Goal: Task Accomplishment & Management: Complete application form

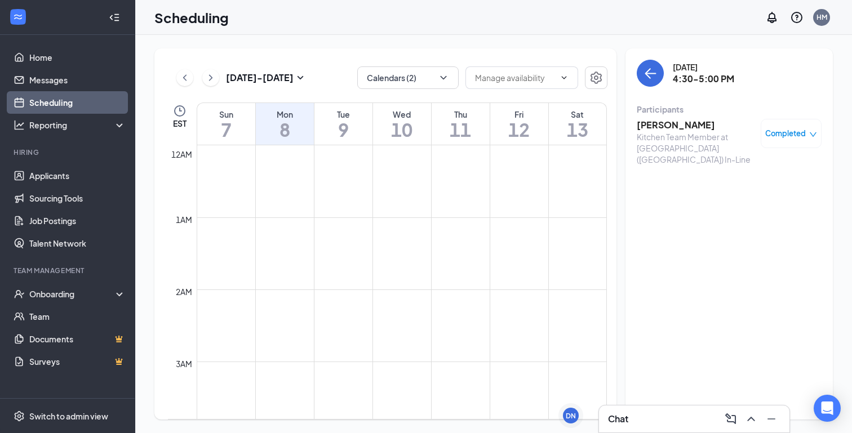
scroll to position [334, 0]
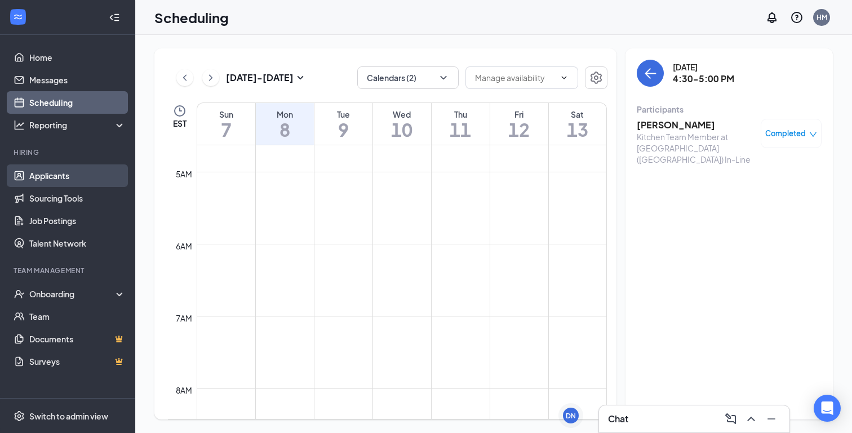
click at [65, 174] on link "Applicants" at bounding box center [77, 176] width 96 height 23
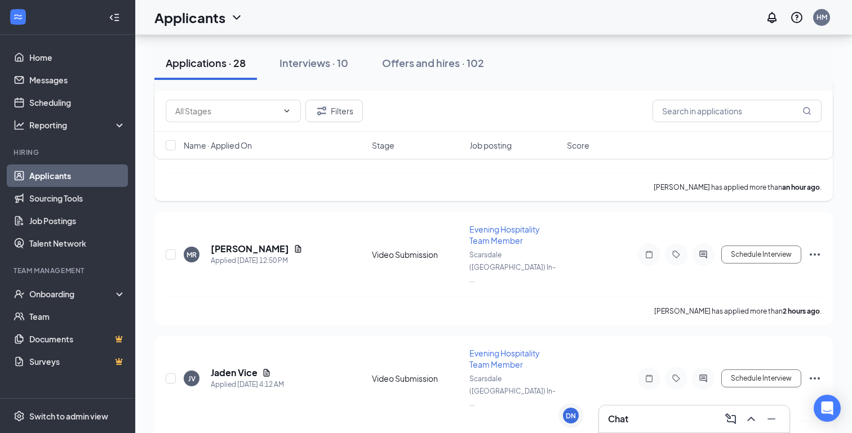
scroll to position [163, 0]
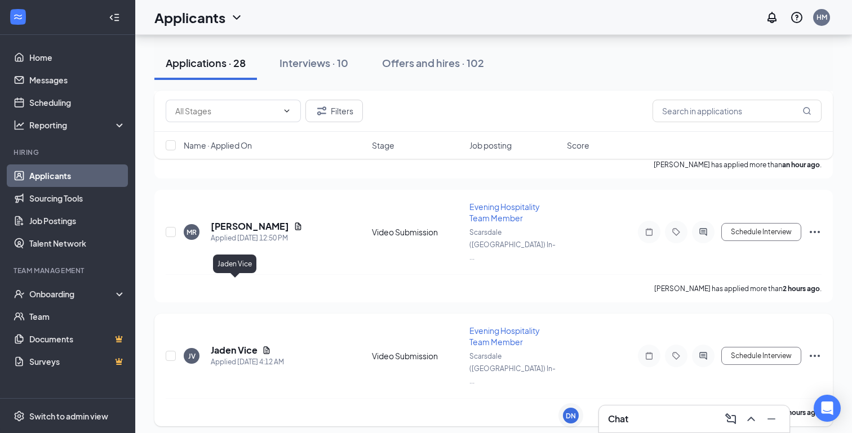
click at [224, 344] on h5 "Jaden Vice" at bounding box center [234, 350] width 47 height 12
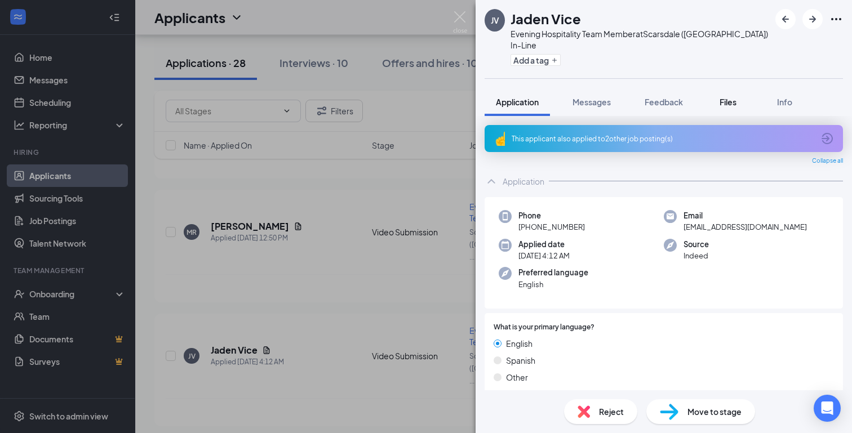
click at [727, 97] on span "Files" at bounding box center [728, 102] width 17 height 10
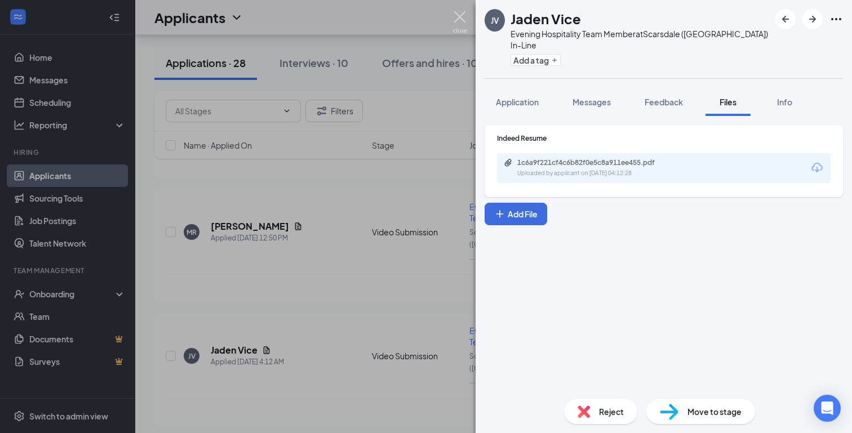
click at [459, 13] on img at bounding box center [460, 22] width 14 height 22
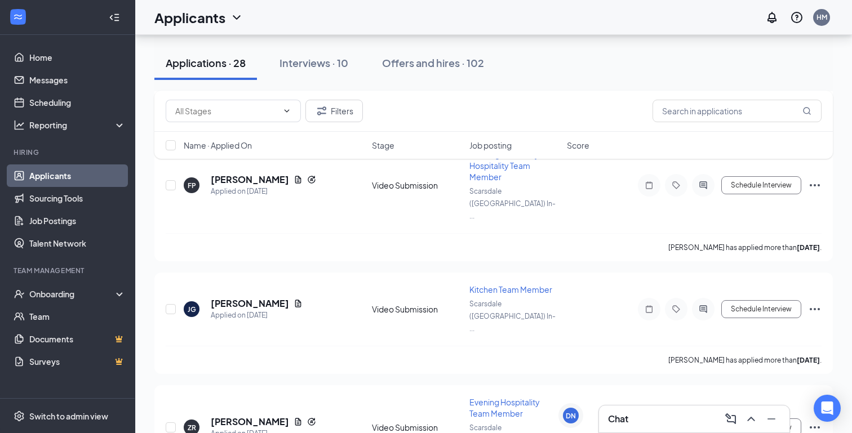
scroll to position [587, 0]
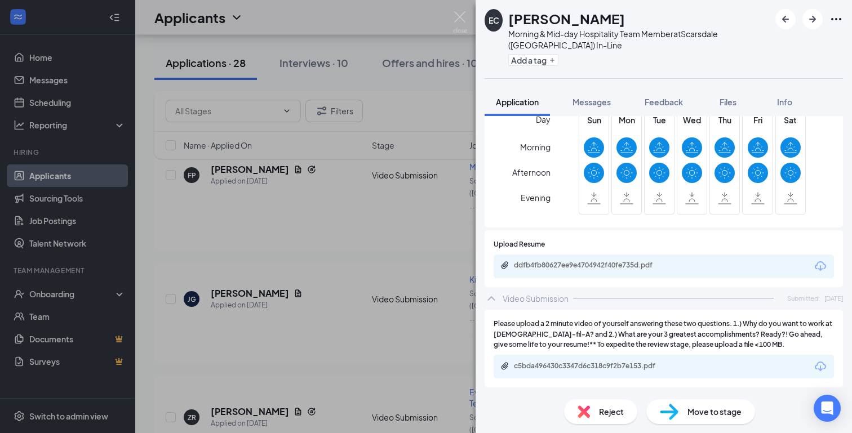
scroll to position [360, 0]
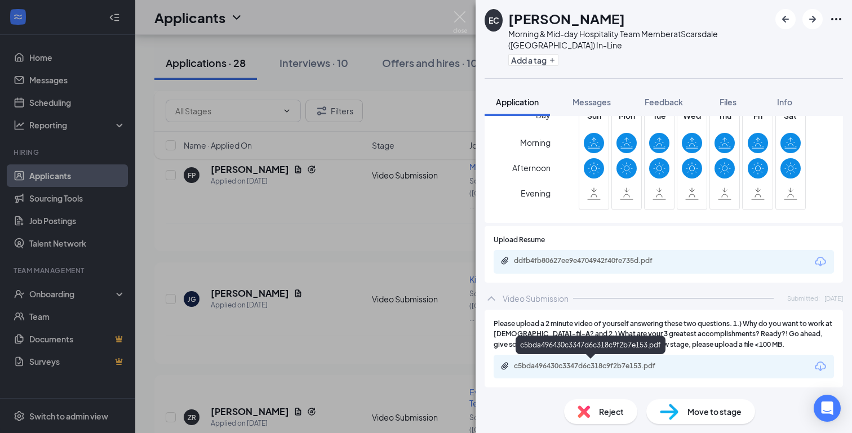
click at [597, 366] on div "c5bda496430c3347d6c318c9f2b7e153.pdf" at bounding box center [593, 366] width 158 height 9
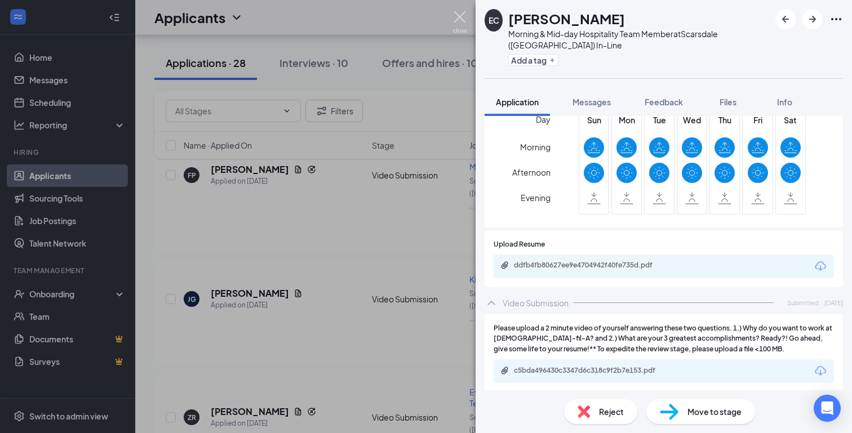
click at [455, 18] on img at bounding box center [460, 22] width 14 height 22
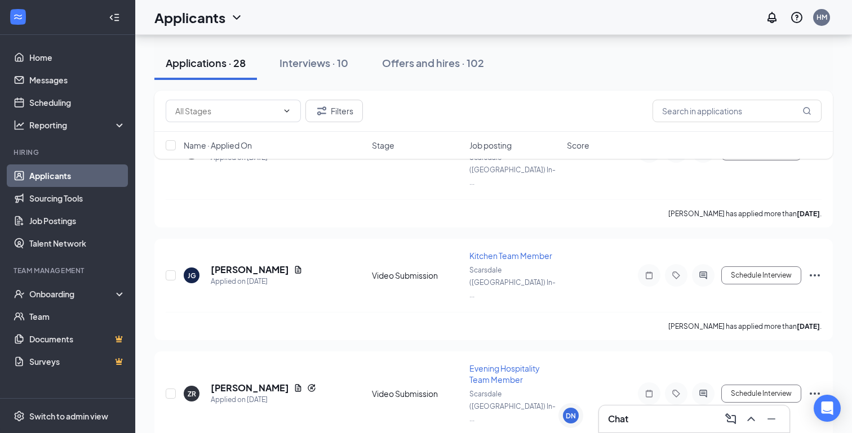
scroll to position [619, 0]
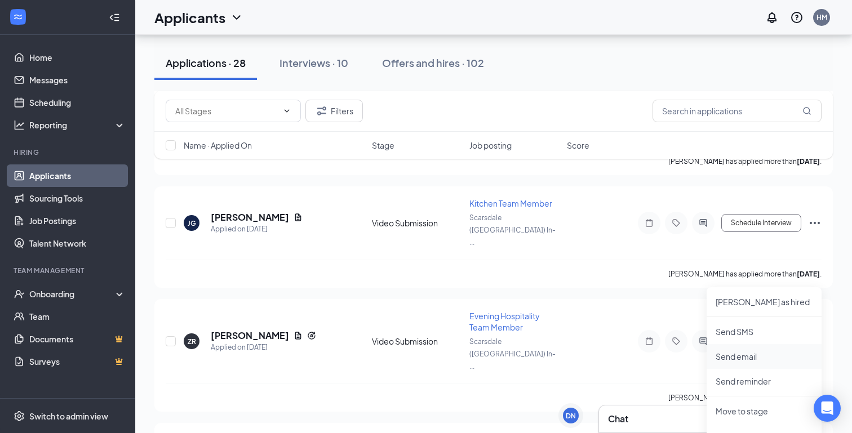
scroll to position [665, 0]
click at [767, 373] on li "Send reminder" at bounding box center [764, 380] width 115 height 25
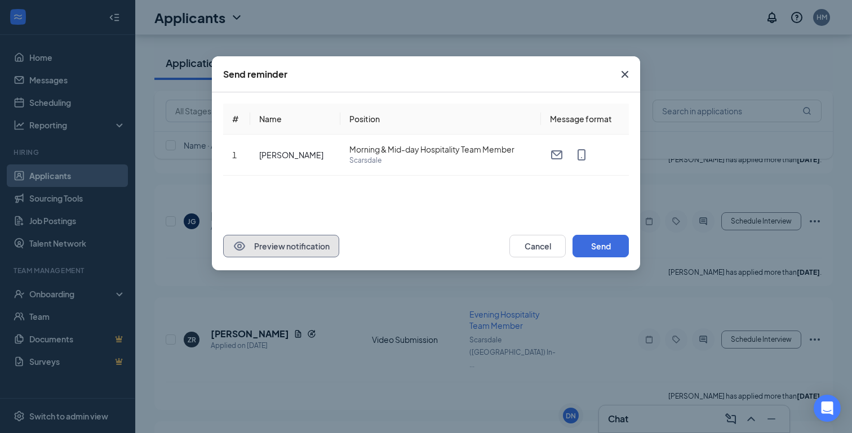
click at [309, 250] on button "Preview notification" at bounding box center [281, 246] width 116 height 23
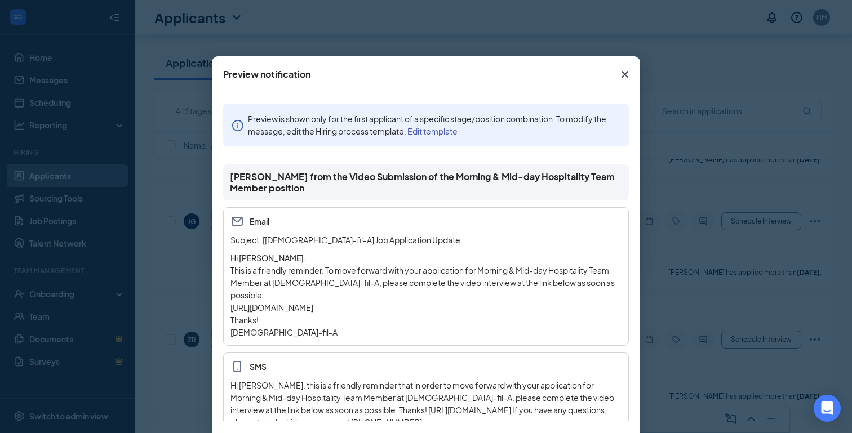
click at [626, 77] on icon "Cross" at bounding box center [625, 75] width 14 height 14
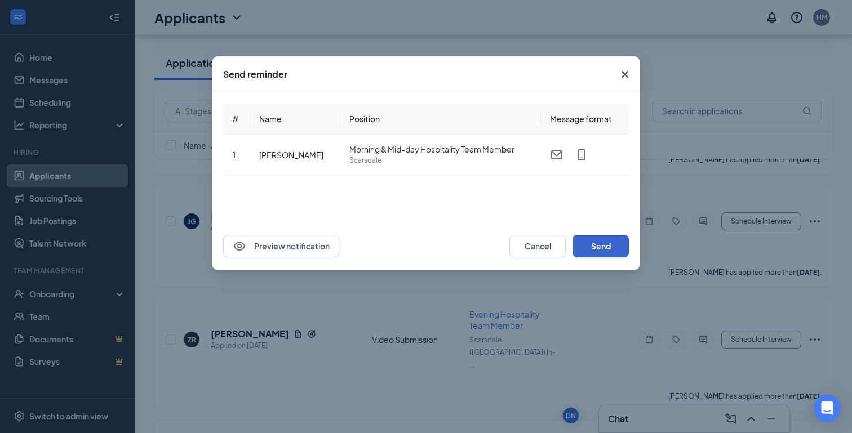
click at [612, 243] on button "Send" at bounding box center [601, 246] width 56 height 23
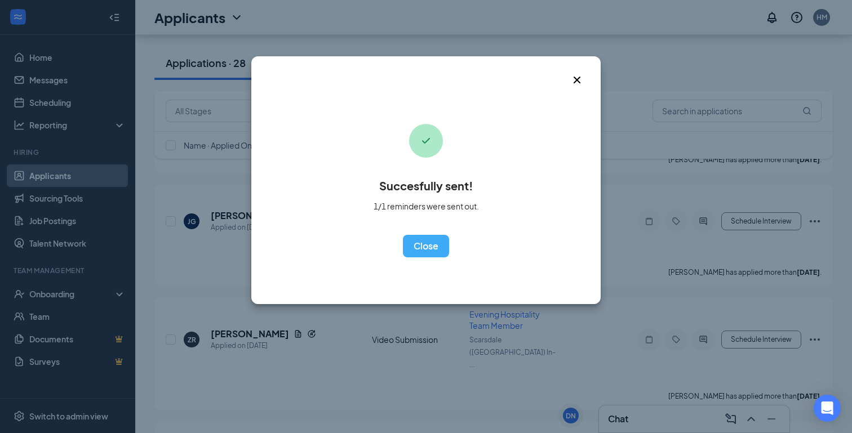
click at [575, 82] on icon "Cross" at bounding box center [577, 80] width 7 height 7
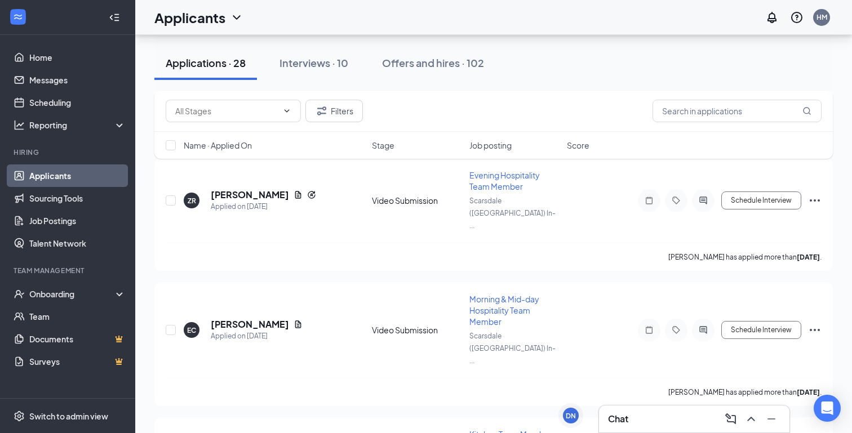
scroll to position [839, 0]
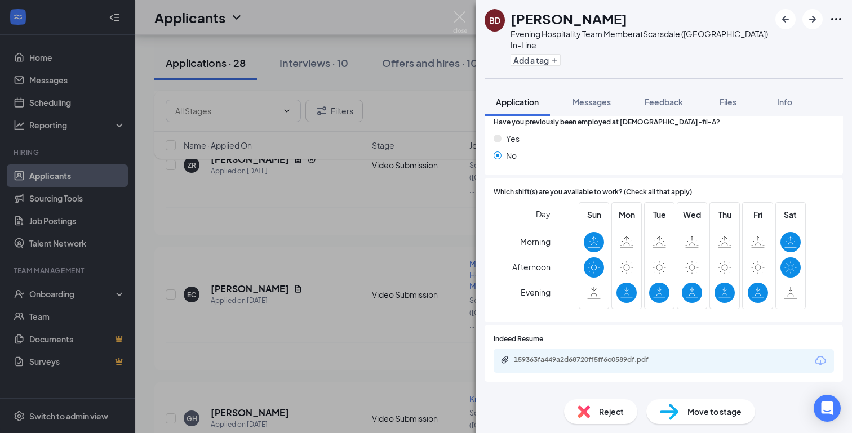
scroll to position [299, 0]
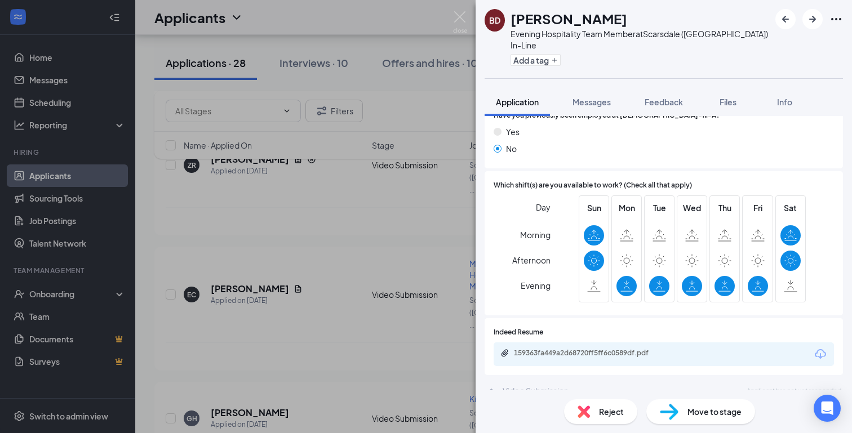
click at [588, 410] on img at bounding box center [584, 412] width 12 height 12
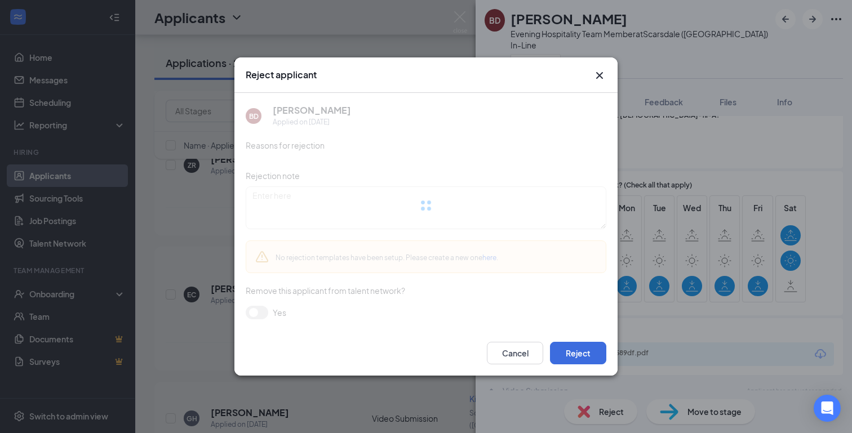
scroll to position [294, 0]
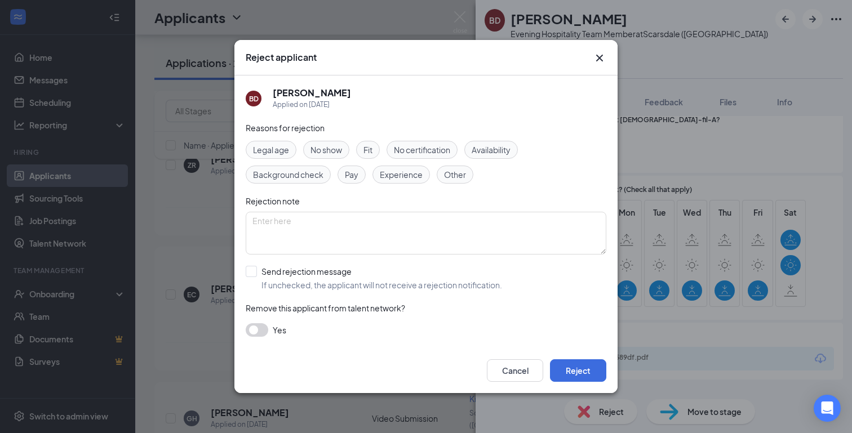
click at [374, 147] on div "Fit" at bounding box center [368, 150] width 24 height 18
click at [252, 338] on div "Reasons for rejection Legal age No show Fit No certification Availability Backg…" at bounding box center [426, 235] width 361 height 227
click at [253, 335] on button "button" at bounding box center [257, 331] width 23 height 14
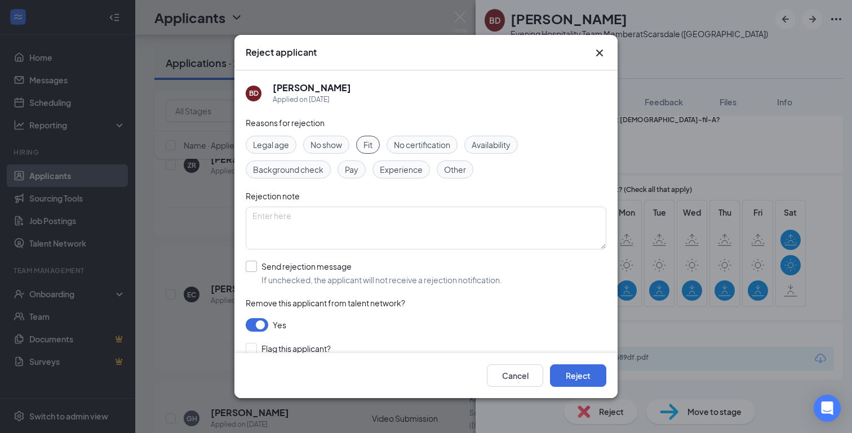
click at [255, 271] on input "Send rejection message If unchecked, the applicant will not receive a rejection…" at bounding box center [374, 273] width 256 height 25
checkbox input "true"
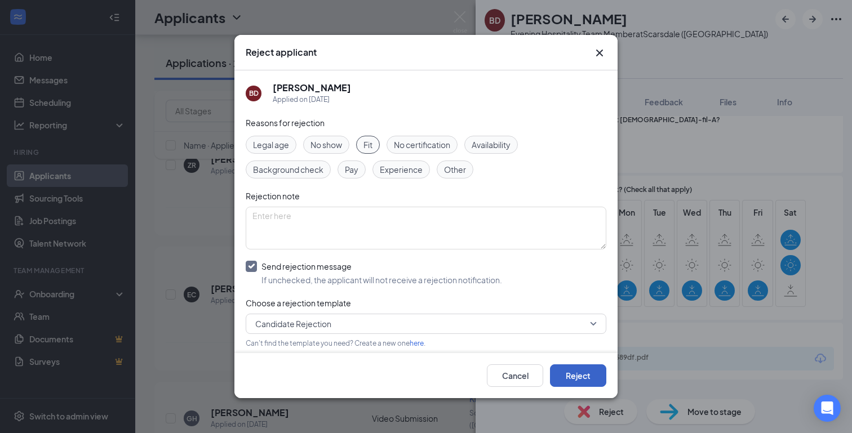
click at [563, 374] on button "Reject" at bounding box center [578, 376] width 56 height 23
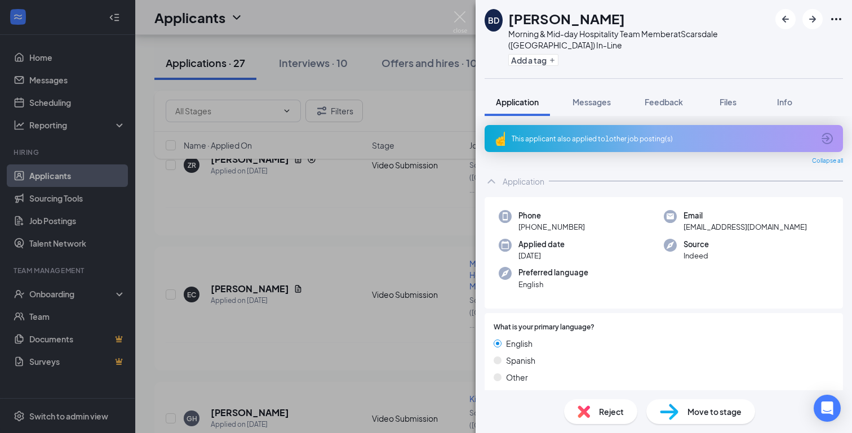
click at [614, 411] on span "Reject" at bounding box center [611, 412] width 25 height 12
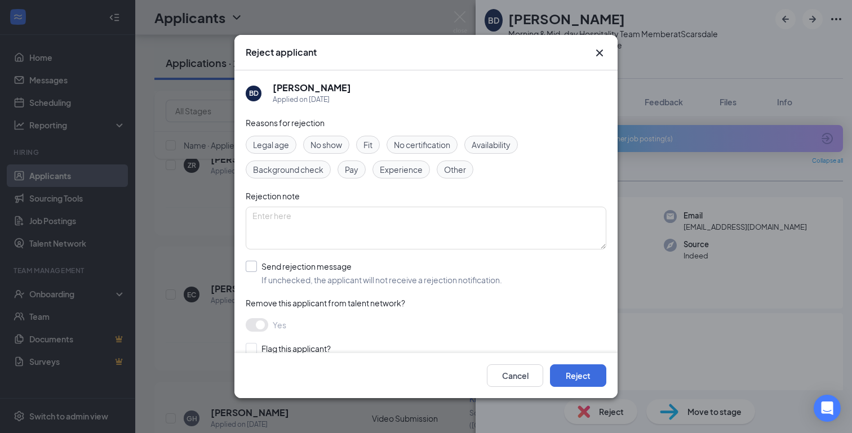
click at [260, 263] on input "Send rejection message If unchecked, the applicant will not receive a rejection…" at bounding box center [374, 273] width 256 height 25
checkbox input "true"
click at [345, 144] on div "No show" at bounding box center [326, 145] width 46 height 18
click at [360, 143] on div "Fit" at bounding box center [368, 145] width 24 height 18
click at [330, 147] on span "No show" at bounding box center [327, 145] width 32 height 12
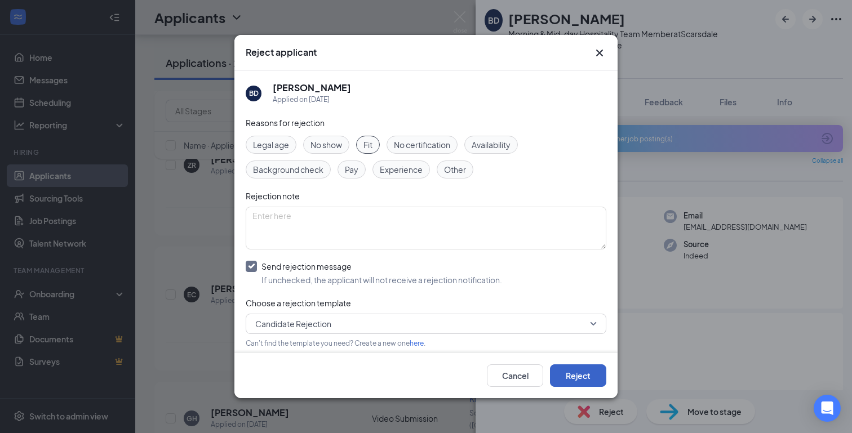
click at [577, 375] on button "Reject" at bounding box center [578, 376] width 56 height 23
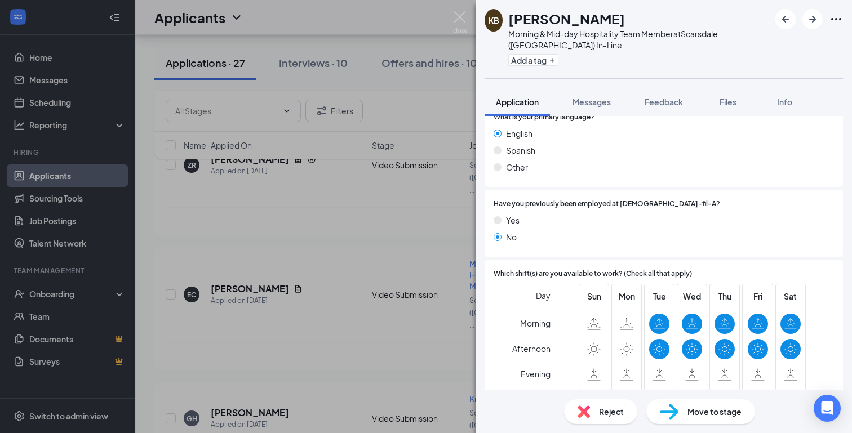
scroll to position [278, 0]
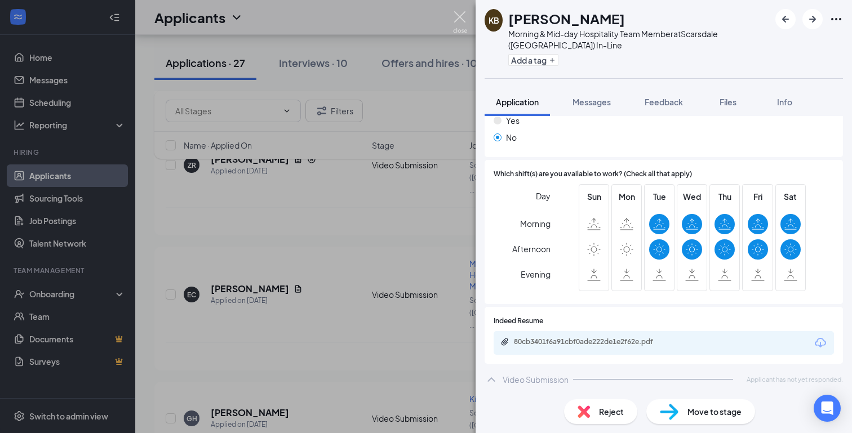
click at [461, 11] on img at bounding box center [460, 22] width 14 height 22
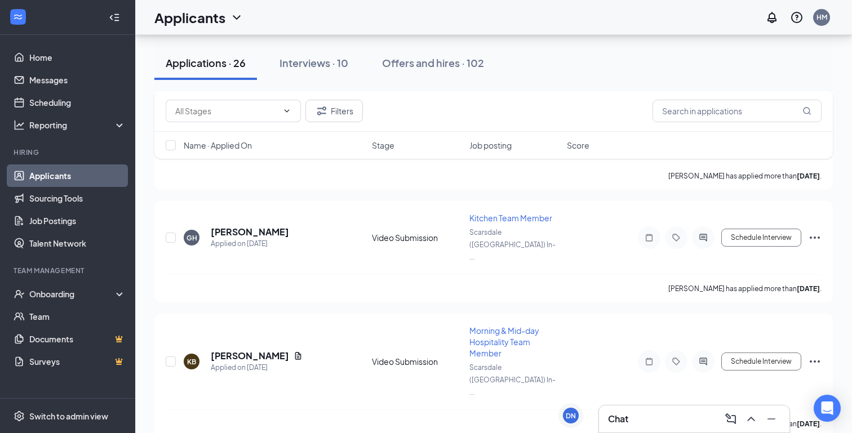
scroll to position [1017, 0]
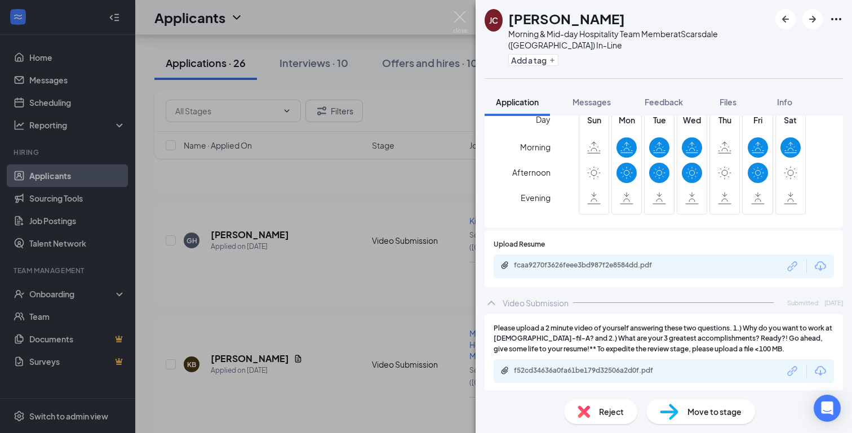
scroll to position [391, 0]
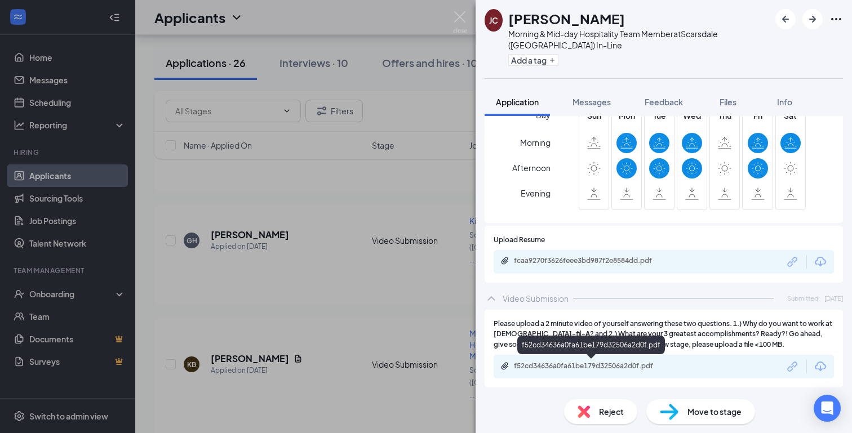
click at [679, 371] on div "f52cd34636a0fa61be179d32506a2d0f.pdf" at bounding box center [592, 367] width 183 height 11
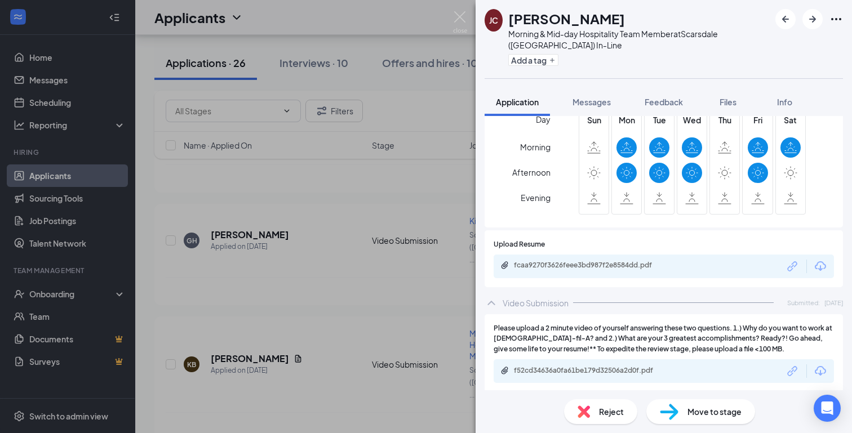
click at [585, 410] on img at bounding box center [584, 412] width 12 height 12
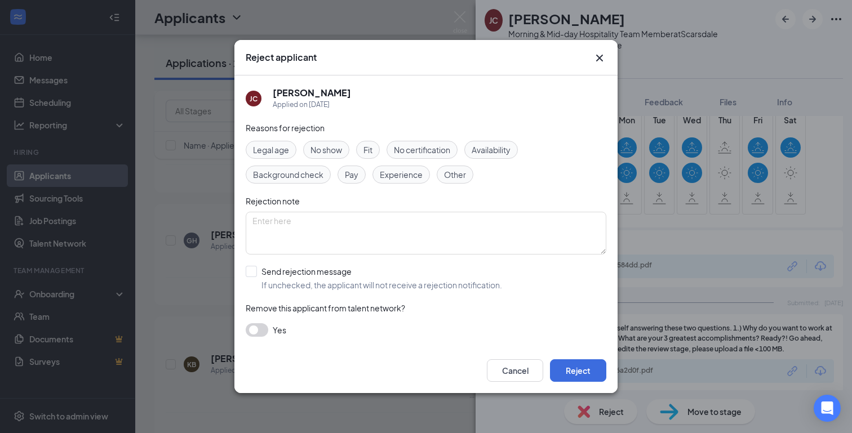
click at [369, 145] on span "Fit" at bounding box center [368, 150] width 9 height 12
click at [263, 264] on div "Reasons for rejection Legal age No show Fit No certification Availability Backg…" at bounding box center [426, 235] width 361 height 227
click at [258, 274] on input "Send rejection message If unchecked, the applicant will not receive a rejection…" at bounding box center [374, 278] width 256 height 25
checkbox input "true"
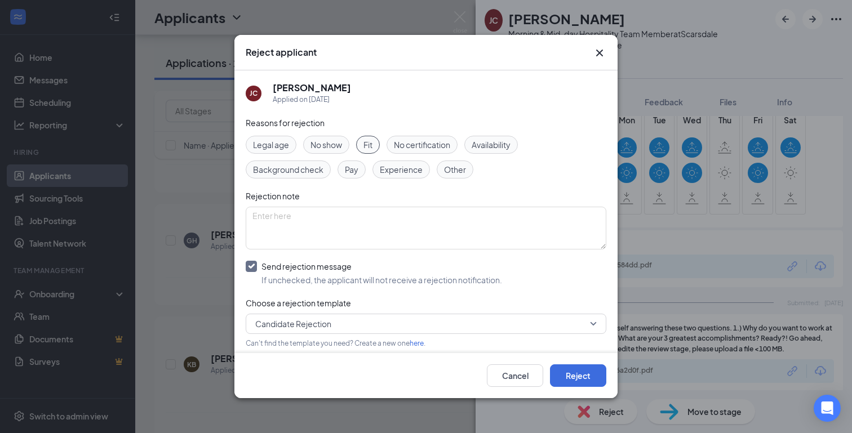
scroll to position [52, 0]
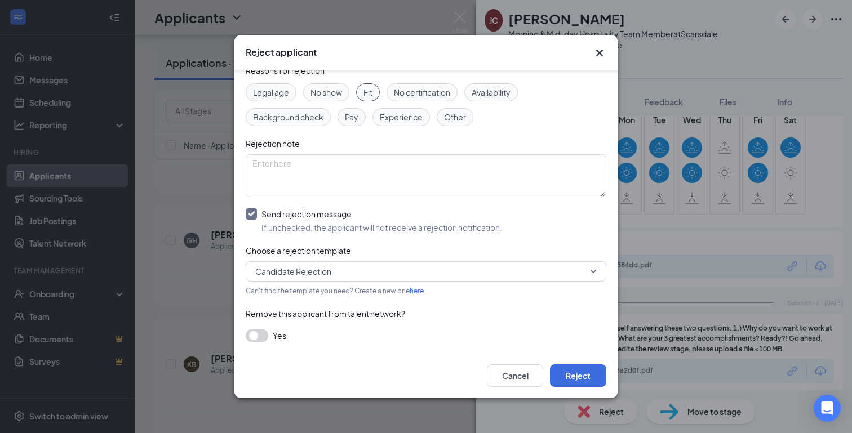
click at [267, 334] on button "button" at bounding box center [257, 336] width 23 height 14
click at [578, 378] on button "Reject" at bounding box center [578, 376] width 56 height 23
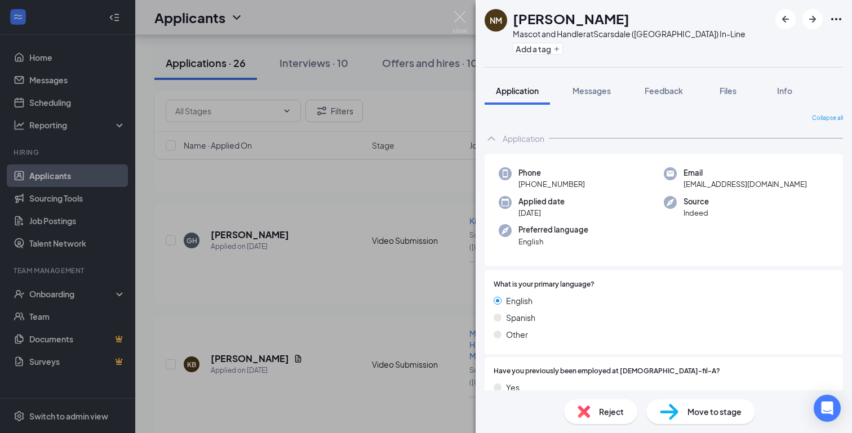
scroll to position [267, 0]
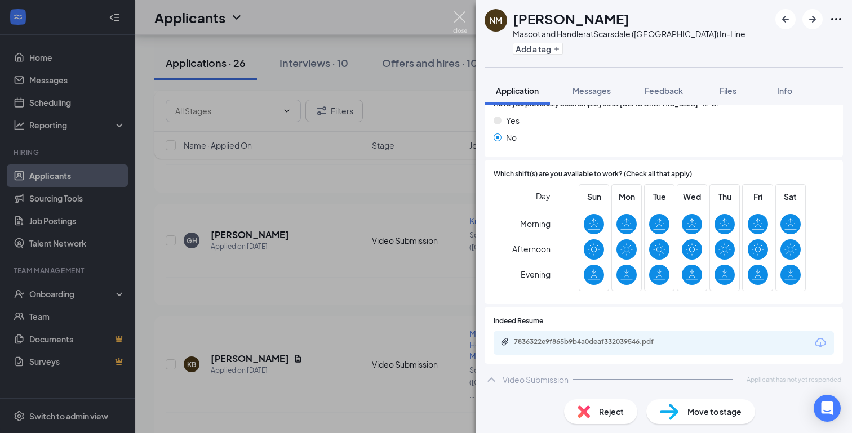
click at [462, 24] on img at bounding box center [460, 22] width 14 height 22
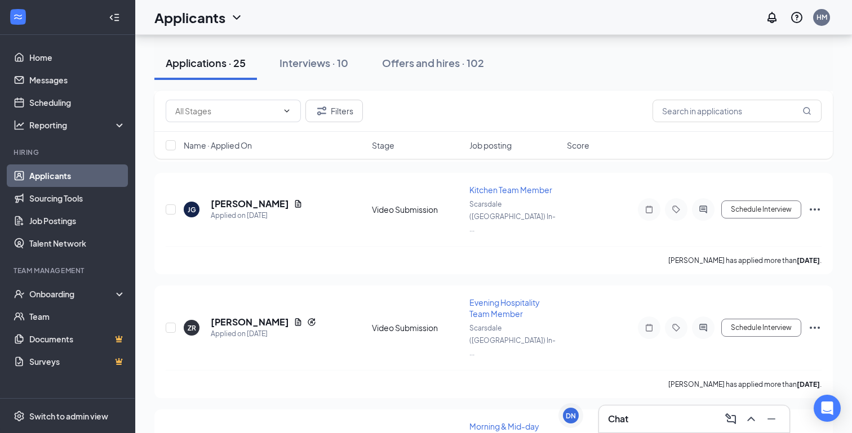
scroll to position [668, 0]
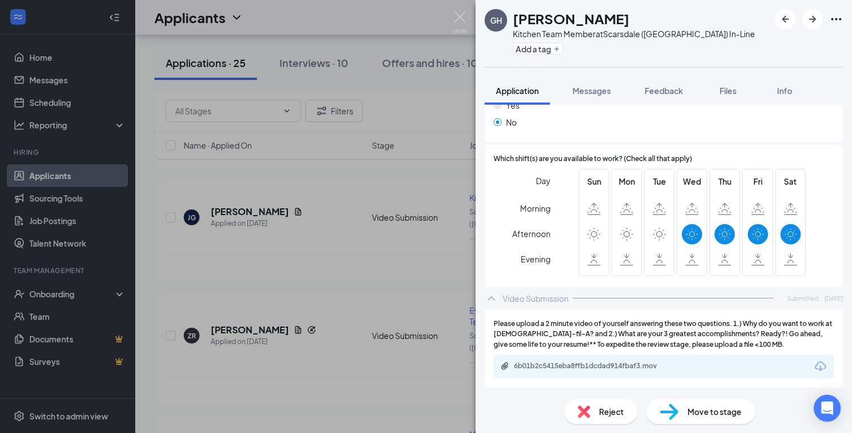
scroll to position [287, 0]
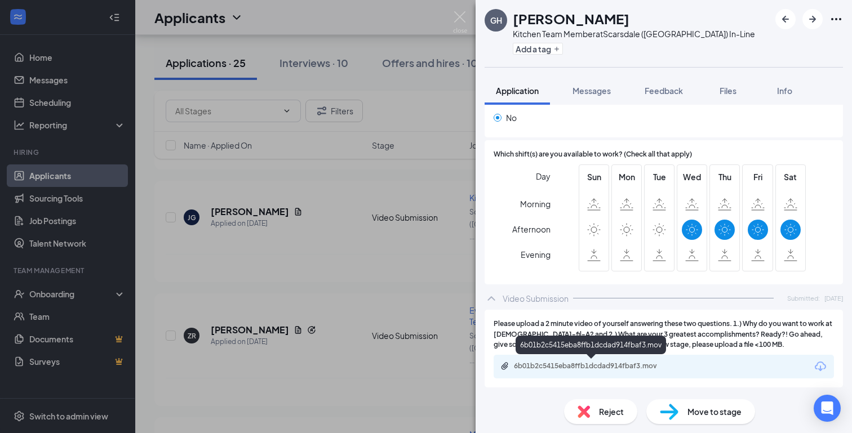
click at [613, 371] on div "6b01b2c5415eba8ffb1dcdad914fbaf3.mov" at bounding box center [592, 367] width 183 height 11
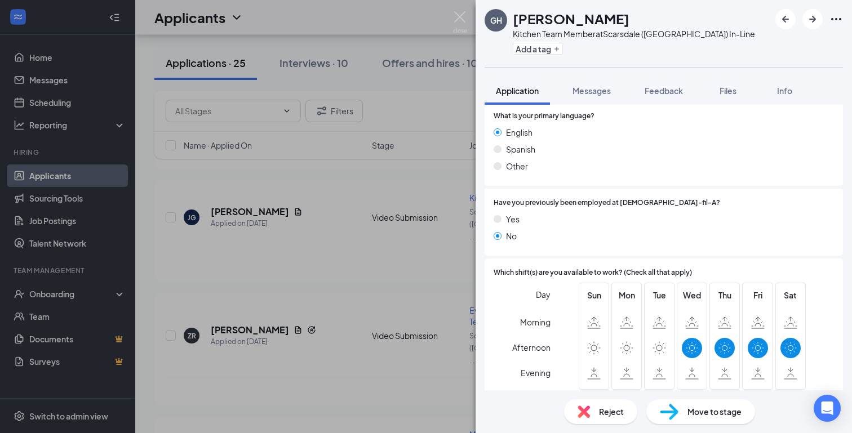
scroll to position [0, 0]
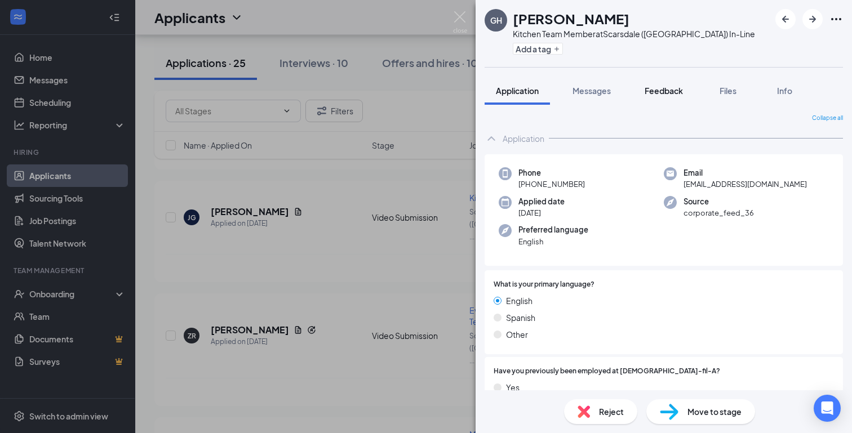
click at [674, 92] on span "Feedback" at bounding box center [664, 91] width 38 height 10
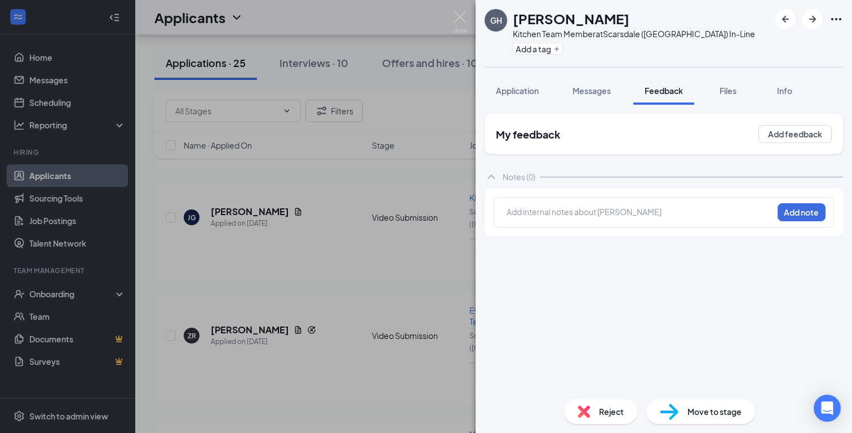
click at [703, 412] on div "GH Gregory Hiraldo Kitchen Team Member at Scarsdale (NY) In-Line Add a tag Appl…" at bounding box center [664, 216] width 377 height 433
click at [681, 409] on div "Move to stage" at bounding box center [701, 412] width 109 height 25
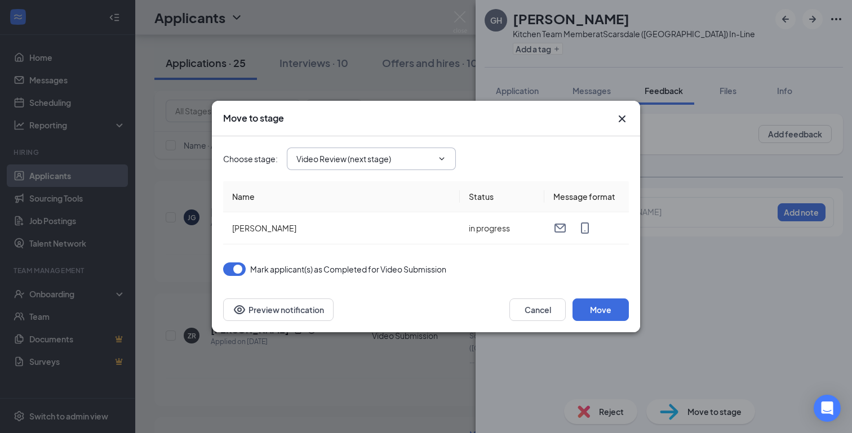
click at [422, 158] on input "Video Review (next stage)" at bounding box center [364, 159] width 136 height 12
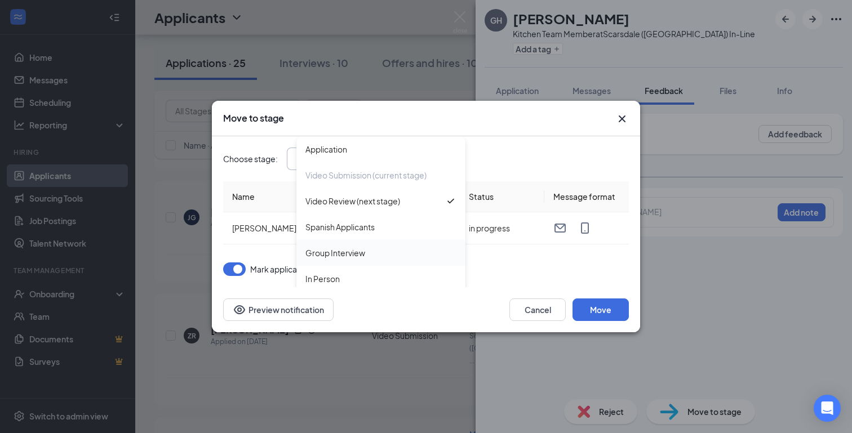
click at [400, 243] on div "Group Interview" at bounding box center [380, 253] width 169 height 26
type input "Group Interview"
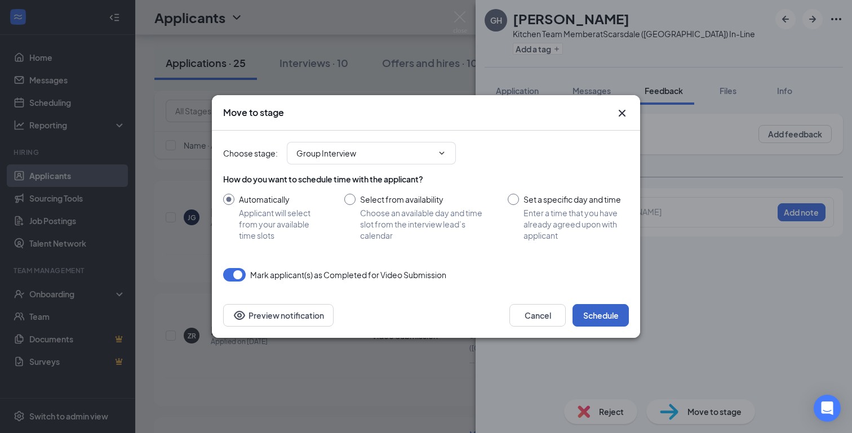
click at [575, 305] on button "Schedule" at bounding box center [601, 315] width 56 height 23
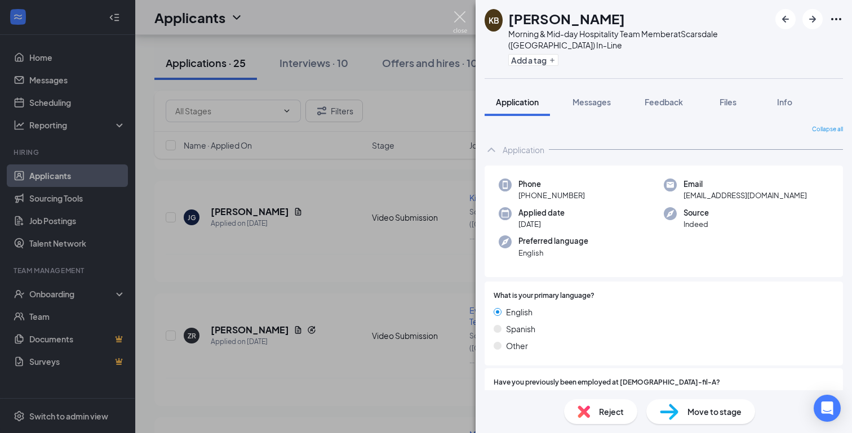
click at [462, 19] on img at bounding box center [460, 22] width 14 height 22
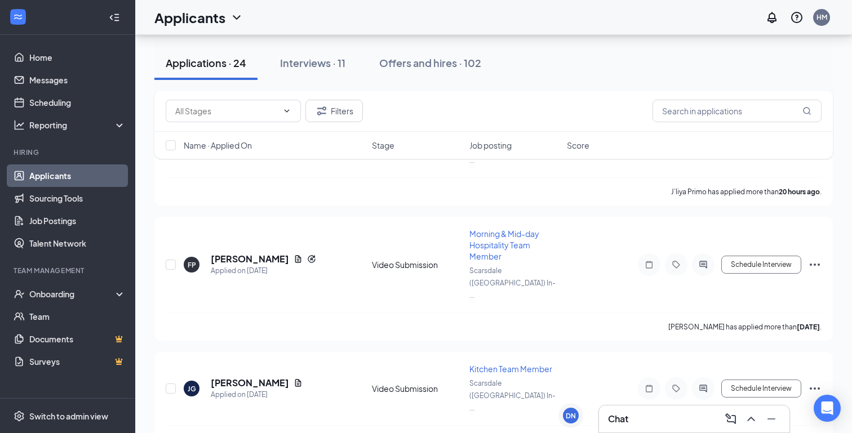
scroll to position [490, 0]
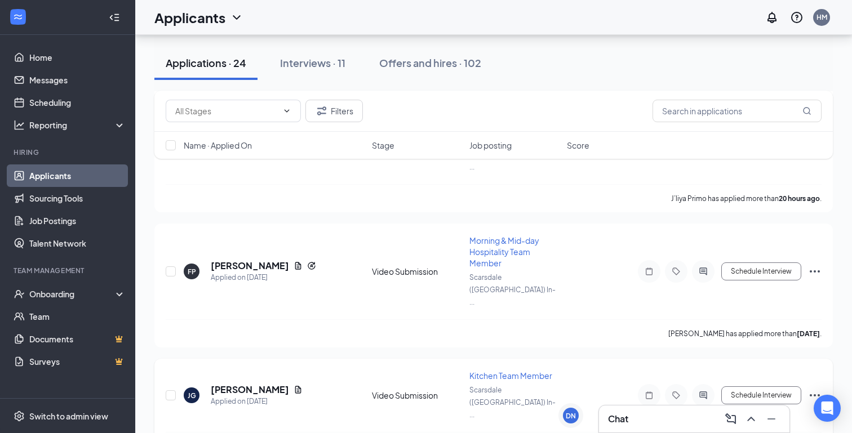
click at [254, 370] on div "JG Janay Green Applied on Sep 13 Video Submission Kitchen Team Member Scarsdale…" at bounding box center [494, 401] width 656 height 62
click at [254, 384] on h5 "Janay Green" at bounding box center [250, 390] width 78 height 12
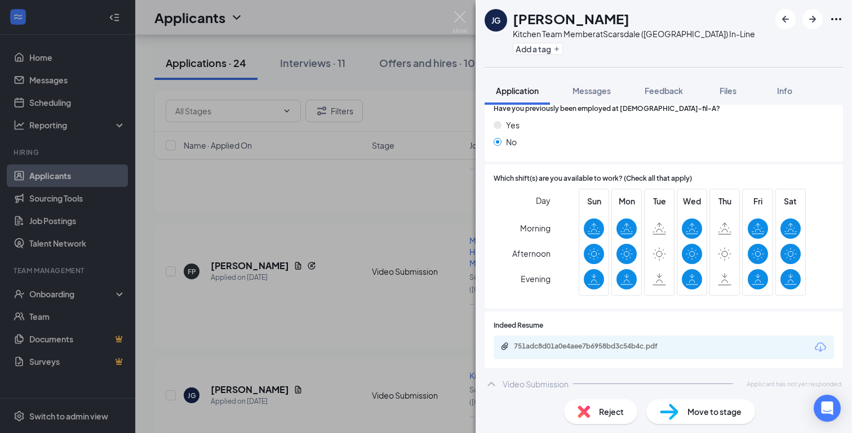
scroll to position [267, 0]
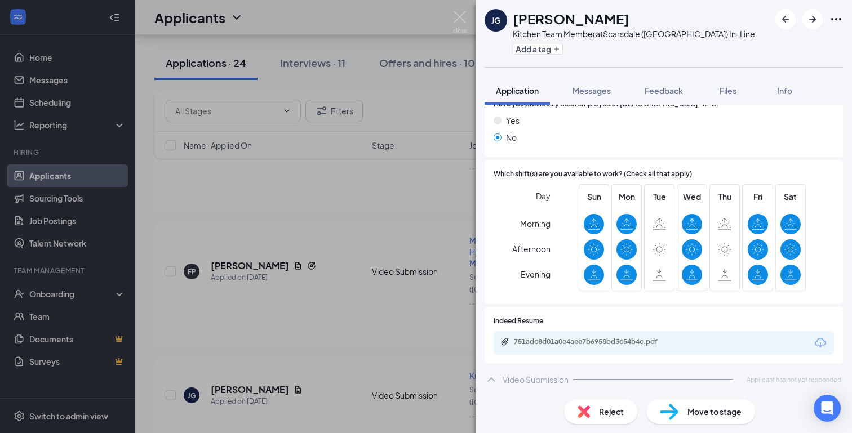
click at [342, 150] on div "JG Janay Green Kitchen Team Member at Scarsdale (NY) In-Line Add a tag Applicat…" at bounding box center [426, 216] width 852 height 433
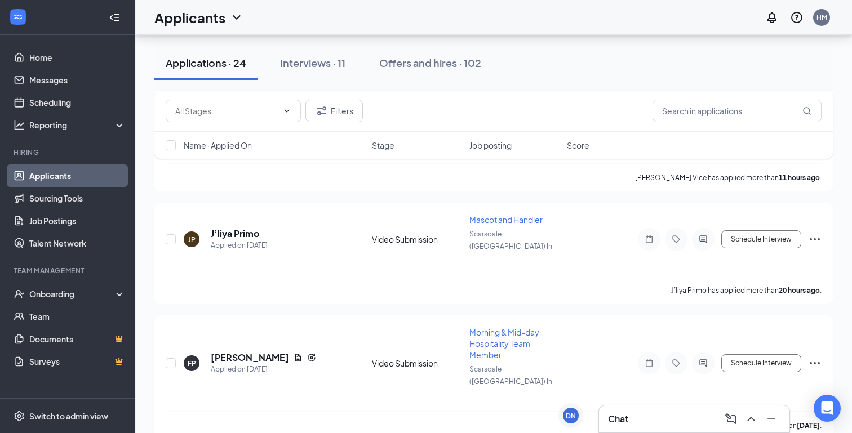
scroll to position [401, 0]
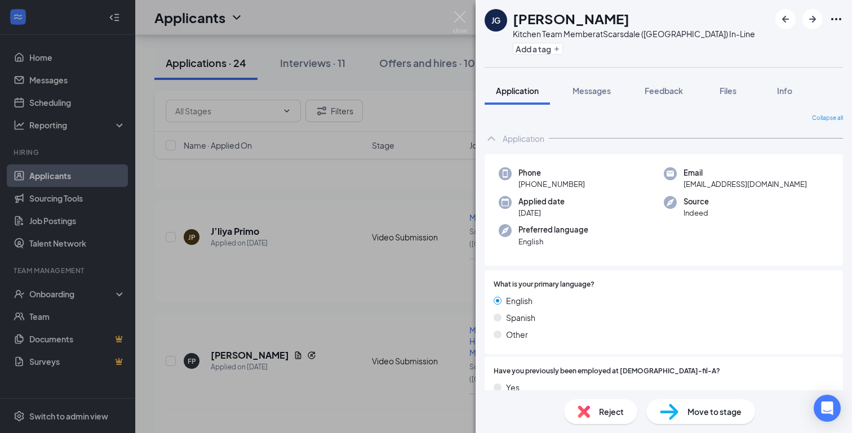
click at [586, 415] on img at bounding box center [584, 412] width 12 height 12
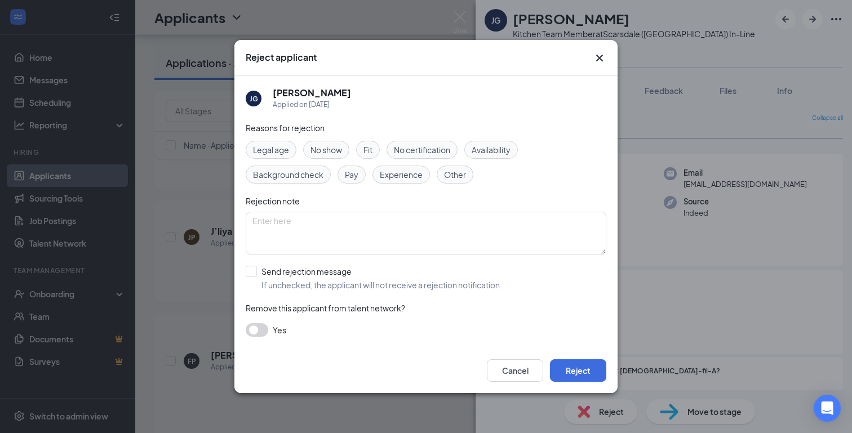
click at [366, 153] on span "Fit" at bounding box center [368, 150] width 9 height 12
click at [254, 273] on input "Send rejection message If unchecked, the applicant will not receive a rejection…" at bounding box center [374, 278] width 256 height 25
checkbox input "true"
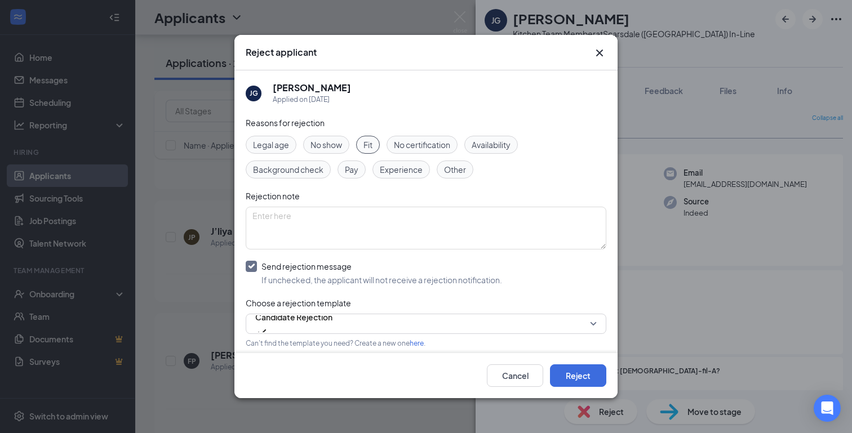
scroll to position [52, 0]
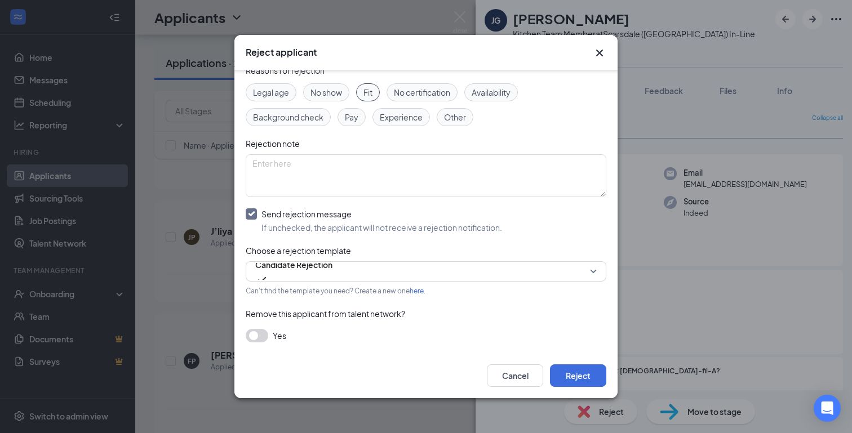
click at [248, 348] on div "Reasons for rejection Legal age No show Fit No certification Availability Backg…" at bounding box center [426, 209] width 361 height 290
click at [258, 341] on button "button" at bounding box center [257, 336] width 23 height 14
click at [565, 371] on button "Reject" at bounding box center [578, 376] width 56 height 23
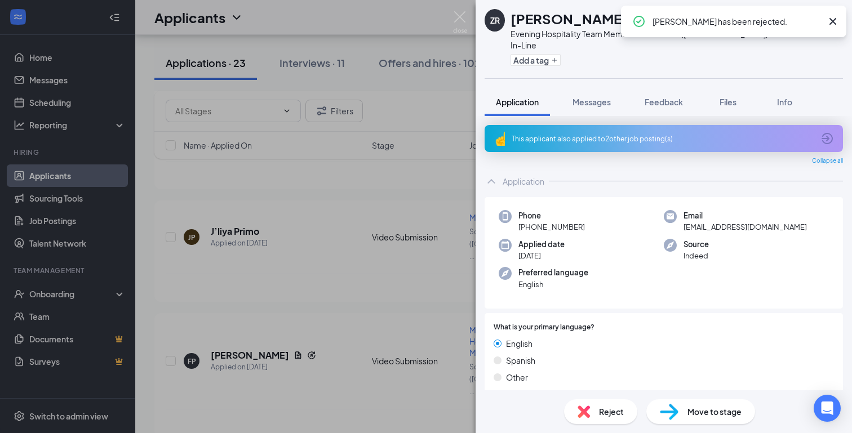
click at [468, 16] on div "ZR Zyia Roberts Evening Hospitality Team Member at Scarsdale (NY) In-Line Add a…" at bounding box center [426, 216] width 852 height 433
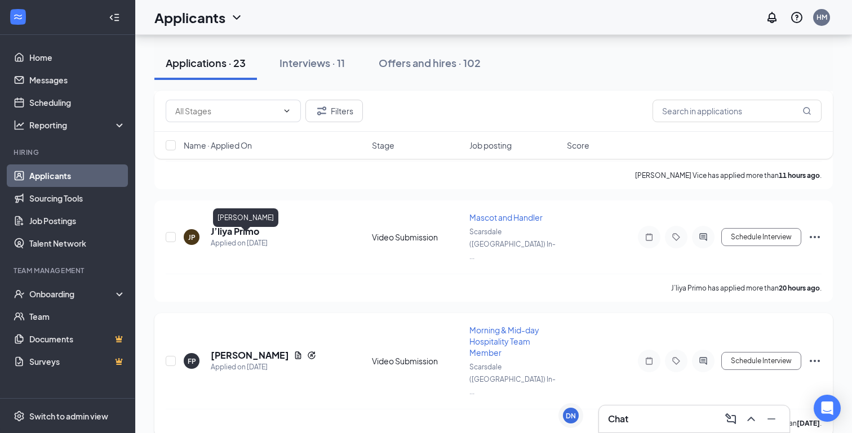
click at [241, 349] on h5 "Fidel Perez" at bounding box center [250, 355] width 78 height 12
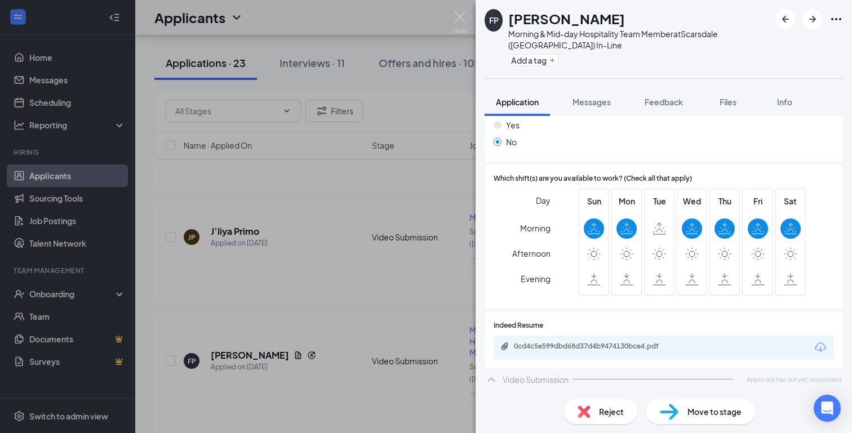
scroll to position [310, 0]
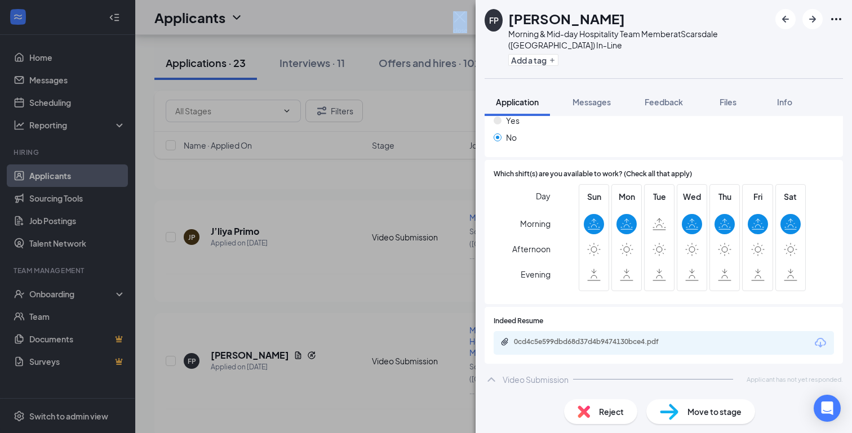
click at [453, 18] on div "FP Fidel Perez Morning & Mid-day Hospitality Team Member at Scarsdale (NY) In-L…" at bounding box center [426, 216] width 852 height 433
click at [455, 17] on img at bounding box center [460, 22] width 14 height 22
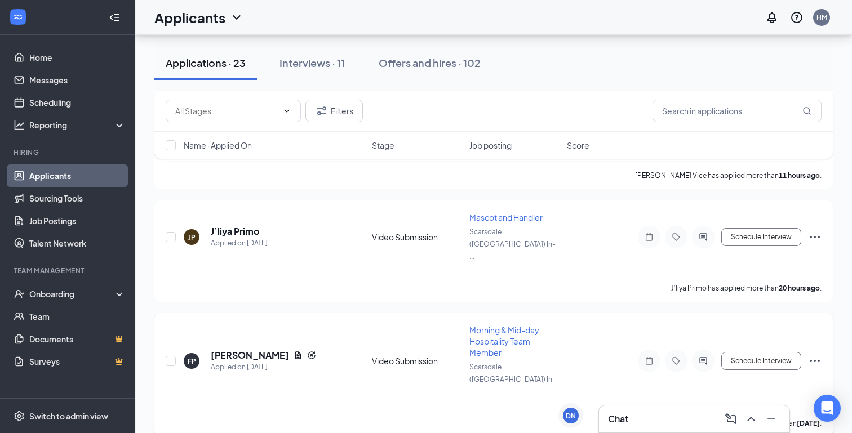
click at [809, 355] on icon "Ellipses" at bounding box center [815, 362] width 14 height 14
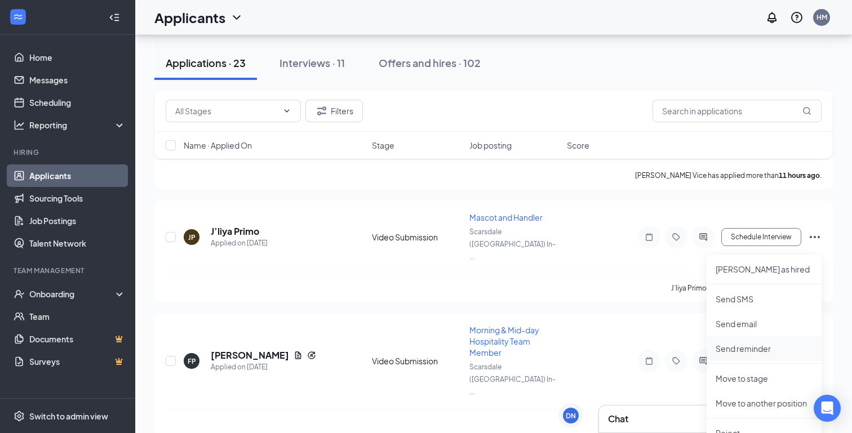
click at [771, 354] on p "Send reminder" at bounding box center [764, 348] width 97 height 11
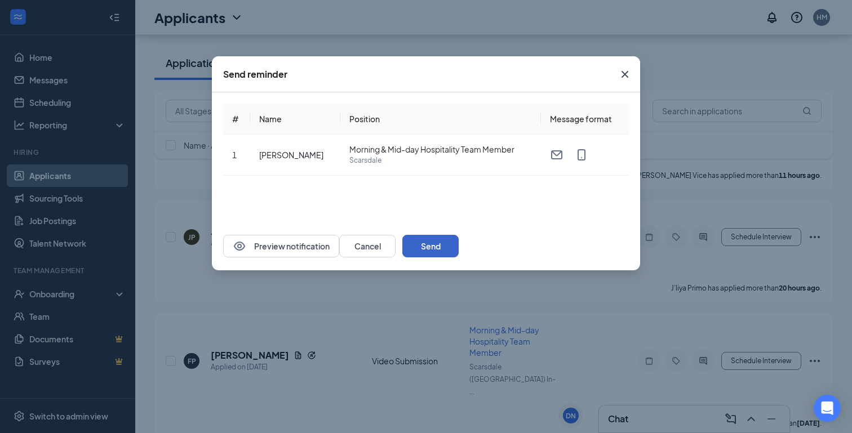
click at [459, 251] on button "Send" at bounding box center [430, 246] width 56 height 23
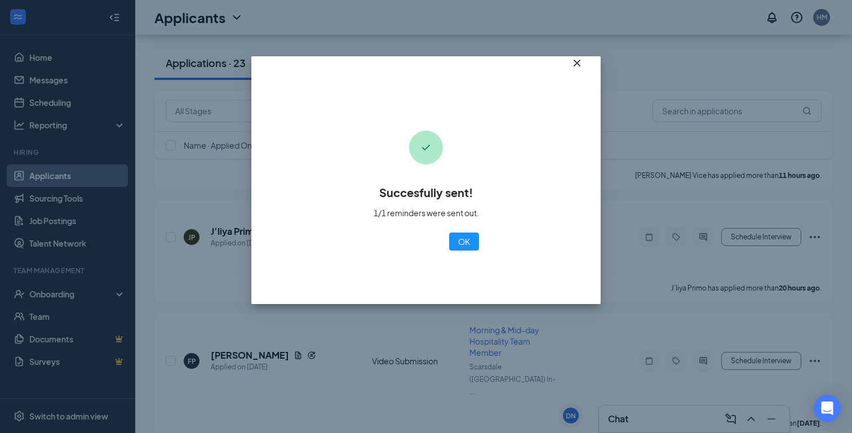
click at [574, 67] on icon "Cross" at bounding box center [577, 63] width 7 height 7
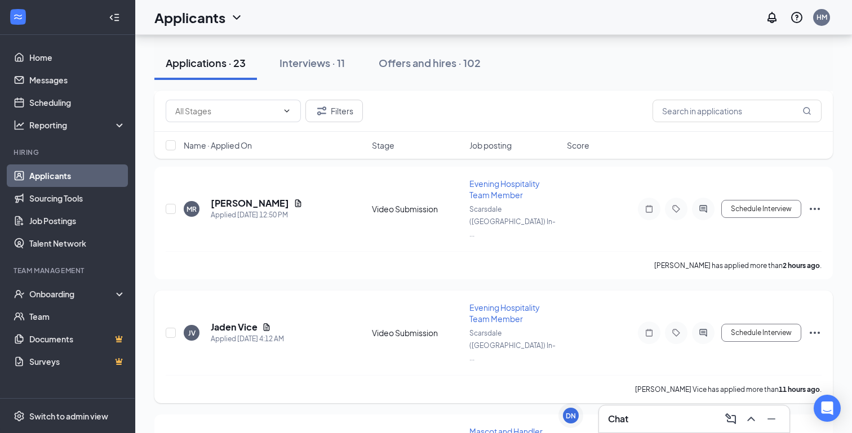
scroll to position [181, 0]
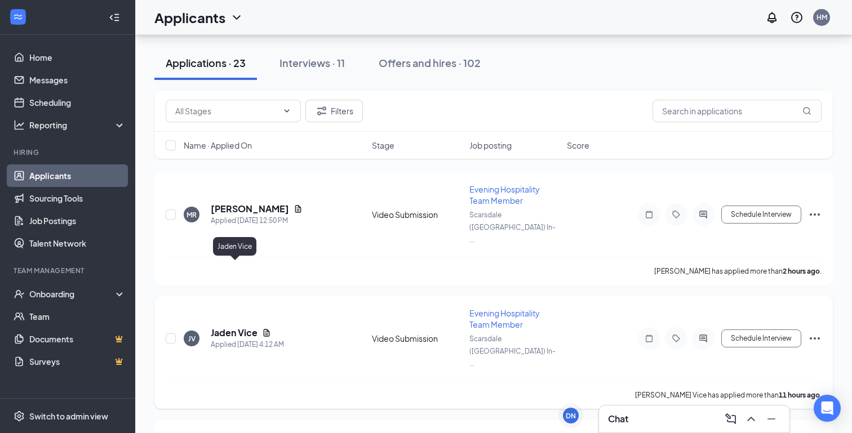
click at [243, 327] on h5 "Jaden Vice" at bounding box center [234, 333] width 47 height 12
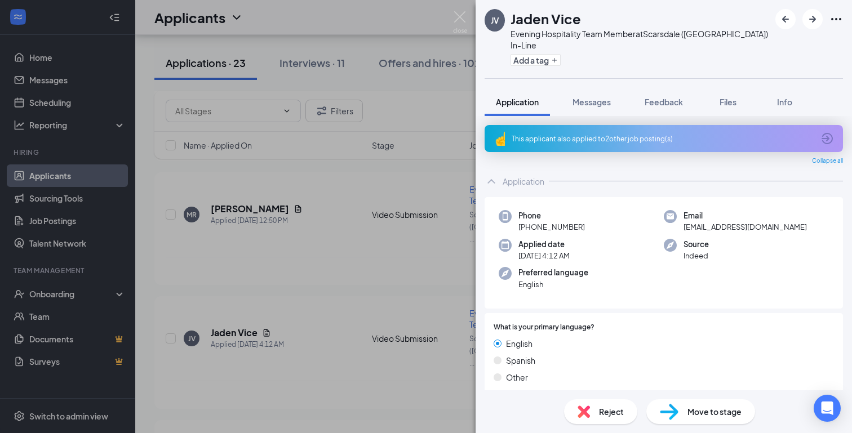
scroll to position [299, 0]
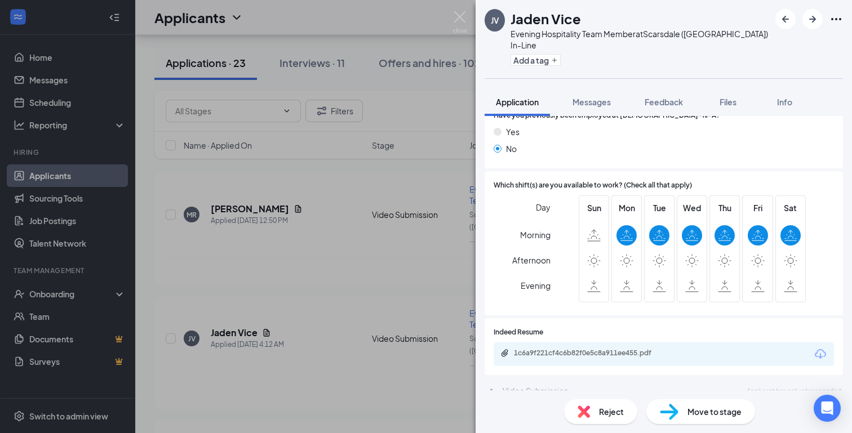
click at [393, 262] on div "JV Jaden Vice Evening Hospitality Team Member at Scarsdale (NY) In-Line Add a t…" at bounding box center [426, 216] width 852 height 433
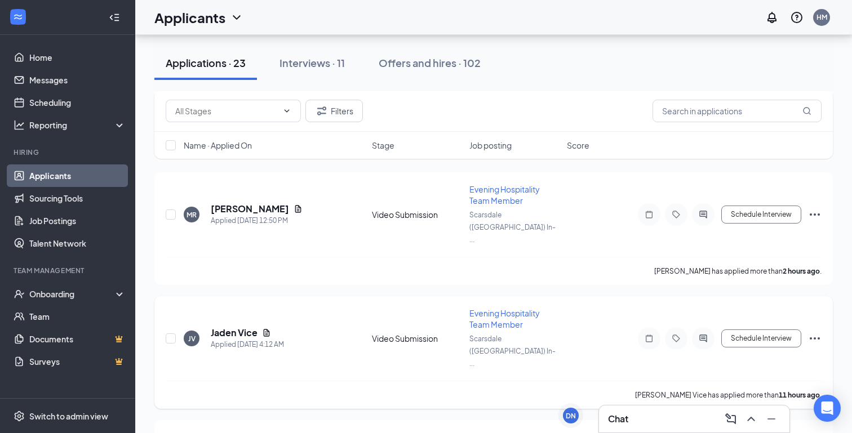
click at [813, 332] on icon "Ellipses" at bounding box center [815, 339] width 14 height 14
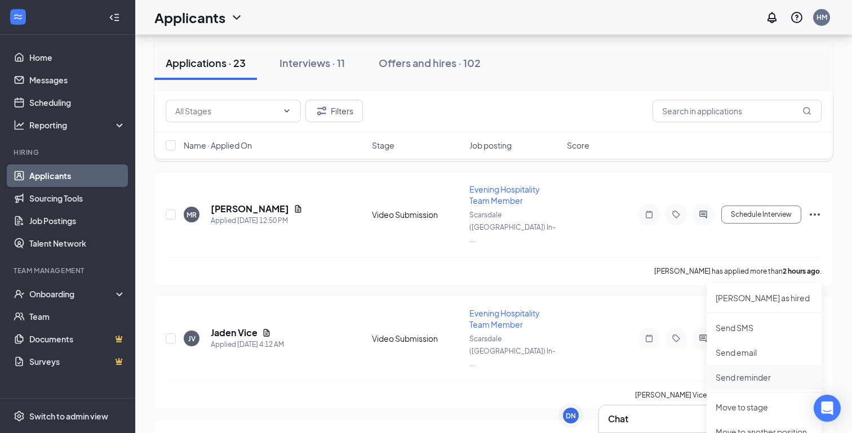
click at [767, 373] on p "Send reminder" at bounding box center [764, 377] width 97 height 11
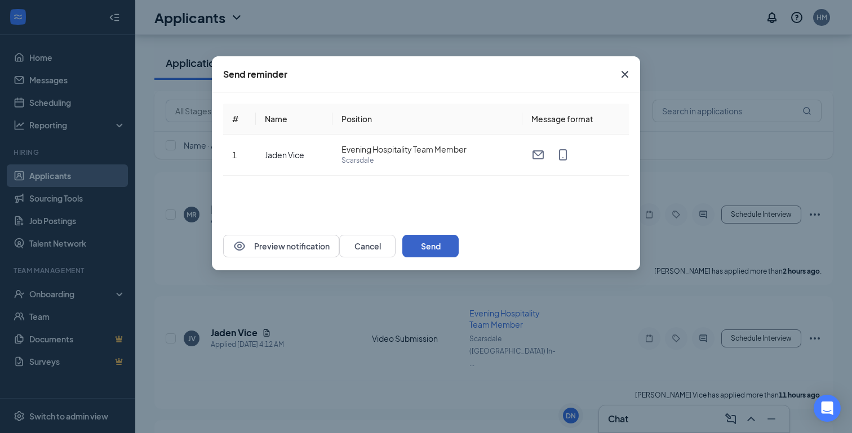
click at [459, 246] on button "Send" at bounding box center [430, 246] width 56 height 23
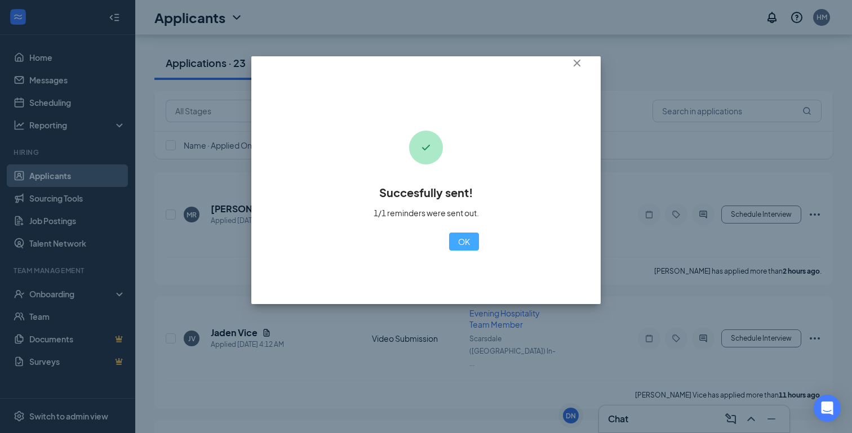
click at [449, 240] on button "OK" at bounding box center [464, 242] width 30 height 18
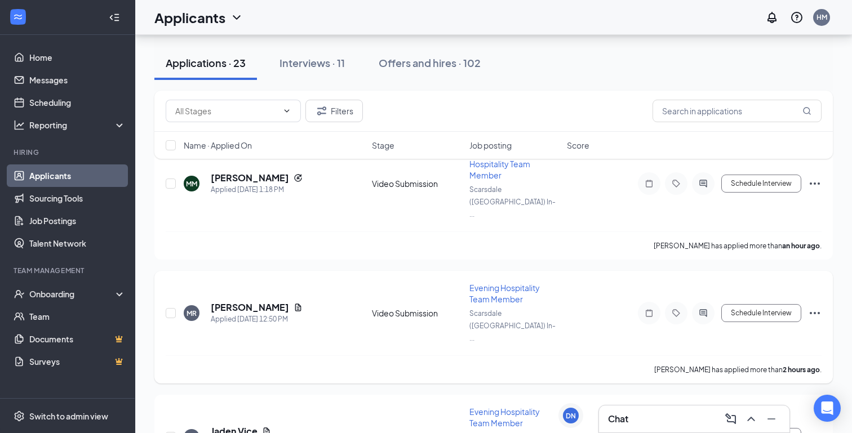
scroll to position [78, 0]
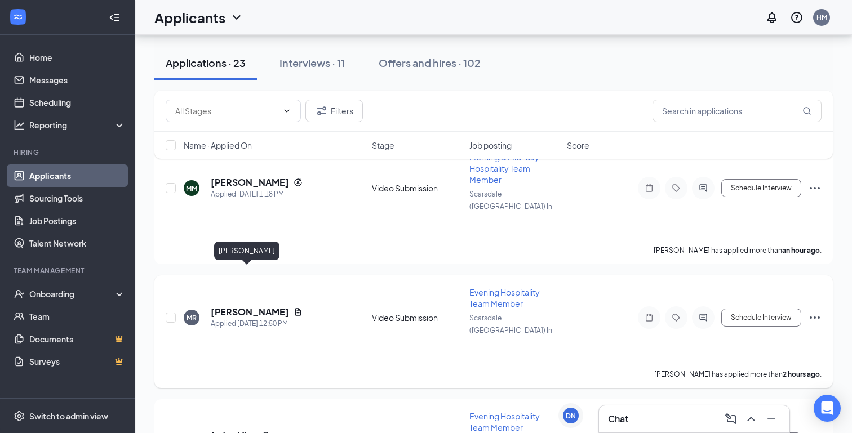
click at [245, 306] on h5 "Mario Rivera" at bounding box center [250, 312] width 78 height 12
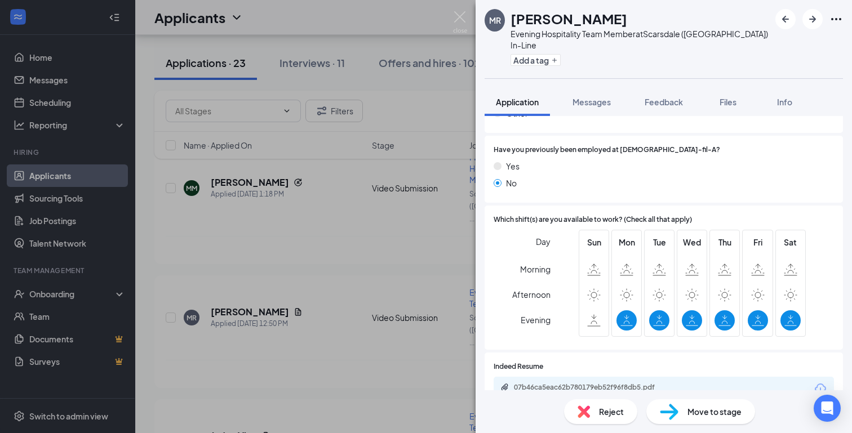
scroll to position [267, 0]
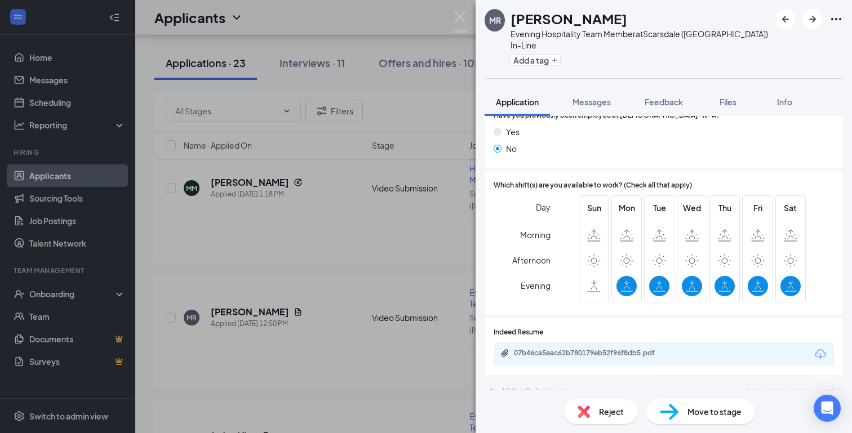
click at [381, 206] on div "MR Mario Rivera Evening Hospitality Team Member at Scarsdale (NY) In-Line Add a…" at bounding box center [426, 216] width 852 height 433
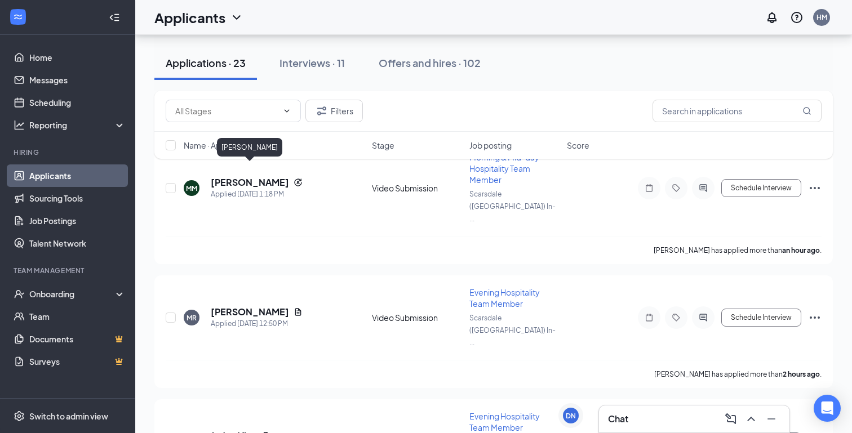
click at [272, 170] on div "Filters Name · Applied On Stage Job posting Score" at bounding box center [493, 130] width 679 height 79
click at [273, 176] on h5 "Mary McCormack" at bounding box center [250, 182] width 78 height 12
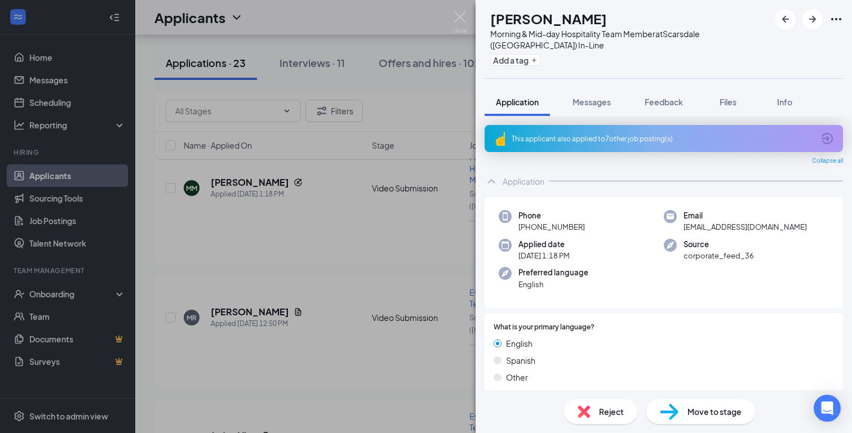
click at [675, 129] on div "This applicant also applied to 7 other job posting(s)" at bounding box center [664, 138] width 358 height 27
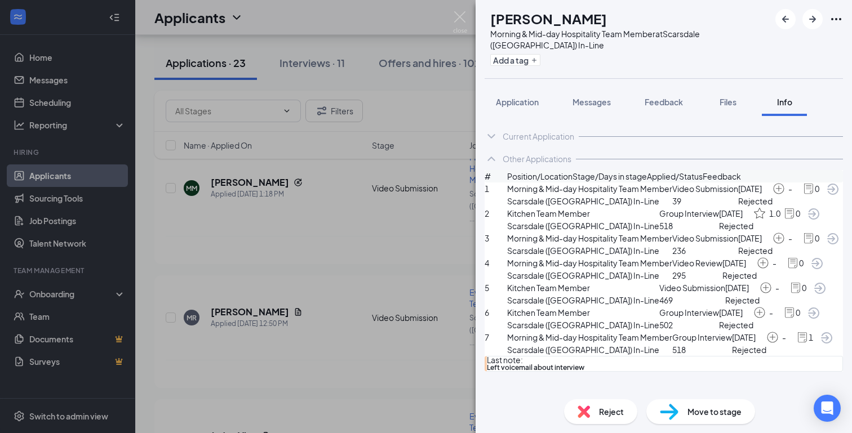
scroll to position [15, 0]
click at [459, 19] on img at bounding box center [460, 22] width 14 height 22
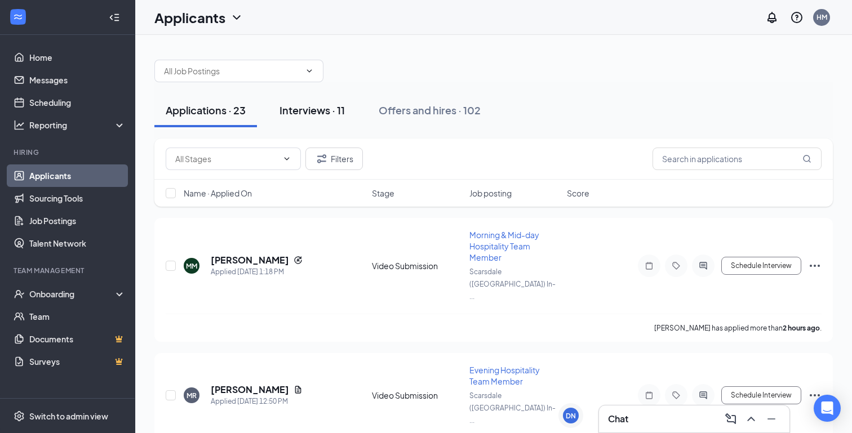
click at [327, 108] on div "Interviews · 11" at bounding box center [312, 110] width 65 height 14
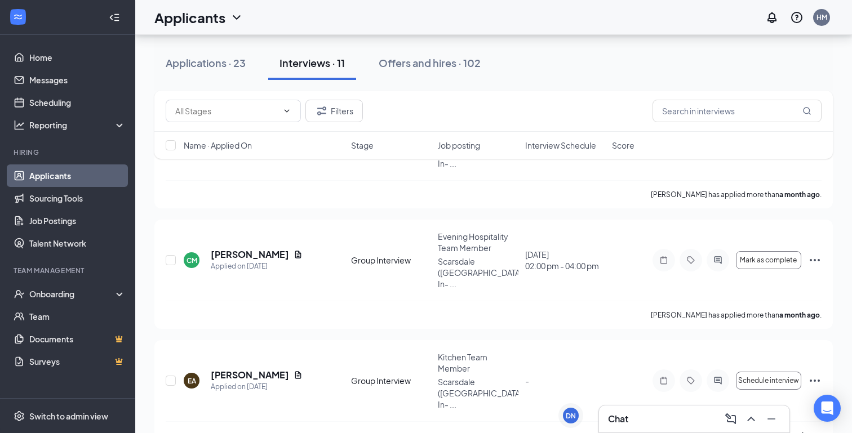
scroll to position [870, 0]
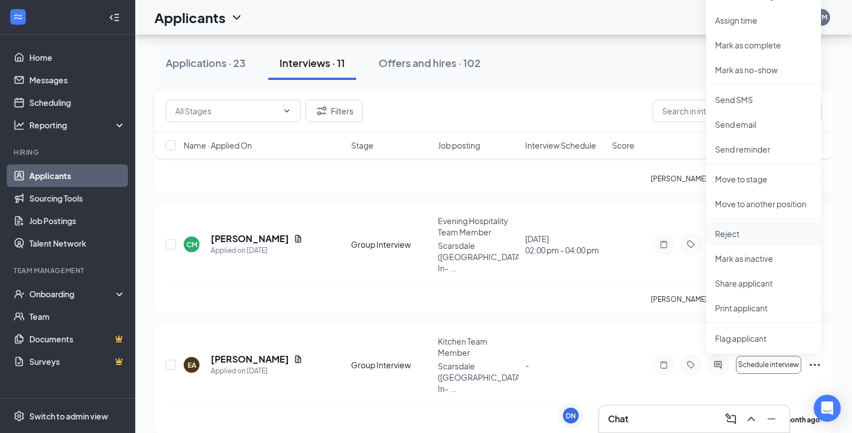
click at [761, 237] on p "Reject" at bounding box center [763, 233] width 97 height 11
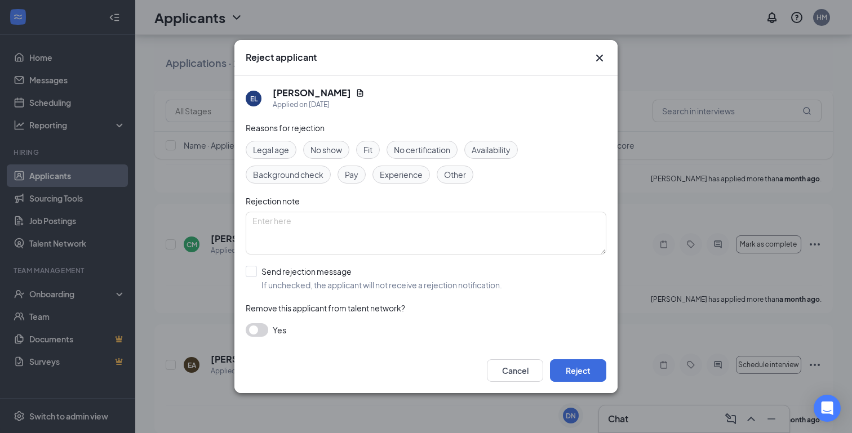
click at [340, 149] on span "No show" at bounding box center [327, 150] width 32 height 12
click at [255, 268] on input "Send rejection message If unchecked, the applicant will not receive a rejection…" at bounding box center [374, 278] width 256 height 25
checkbox input "true"
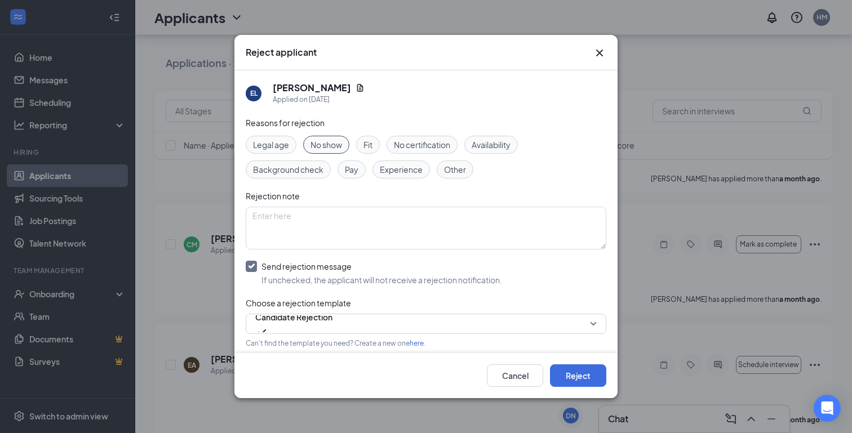
click at [363, 148] on div "Fit" at bounding box center [368, 145] width 24 height 18
click at [334, 139] on span "No show" at bounding box center [327, 145] width 32 height 12
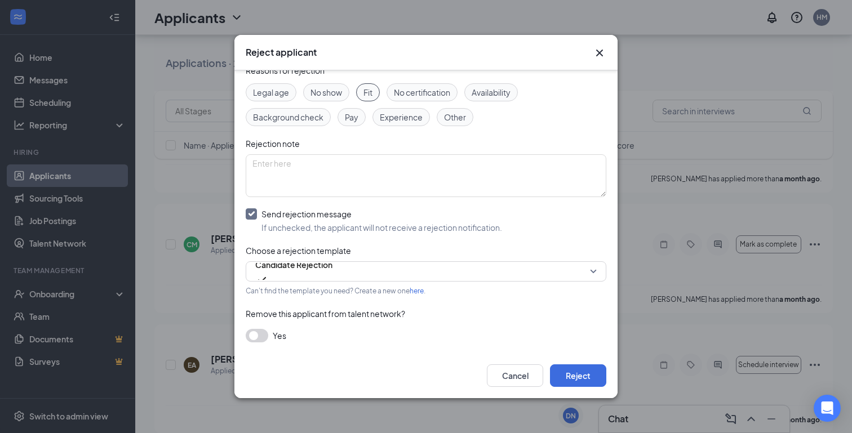
click at [255, 338] on button "button" at bounding box center [257, 336] width 23 height 14
click at [581, 379] on button "Reject" at bounding box center [578, 376] width 56 height 23
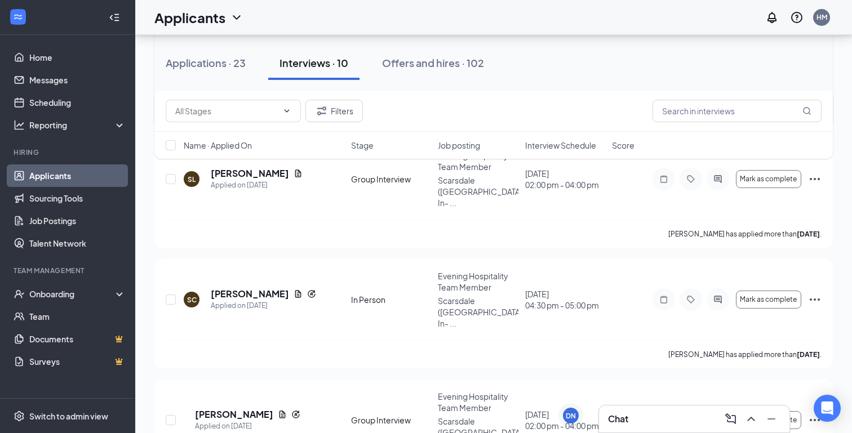
scroll to position [1428, 0]
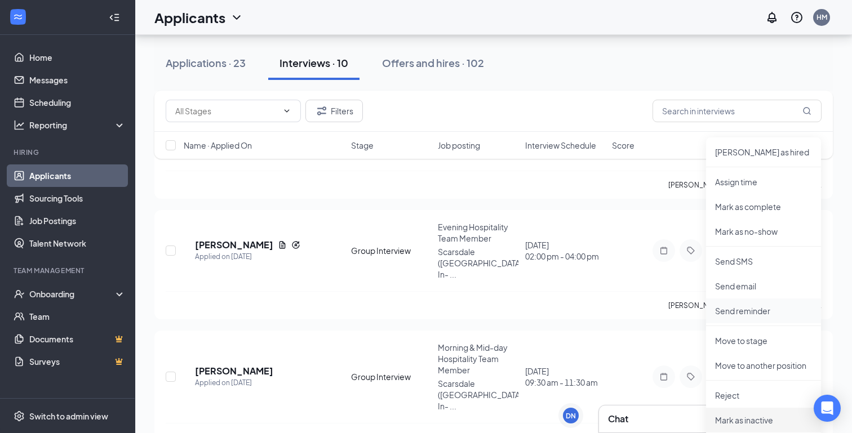
scroll to position [1610, 0]
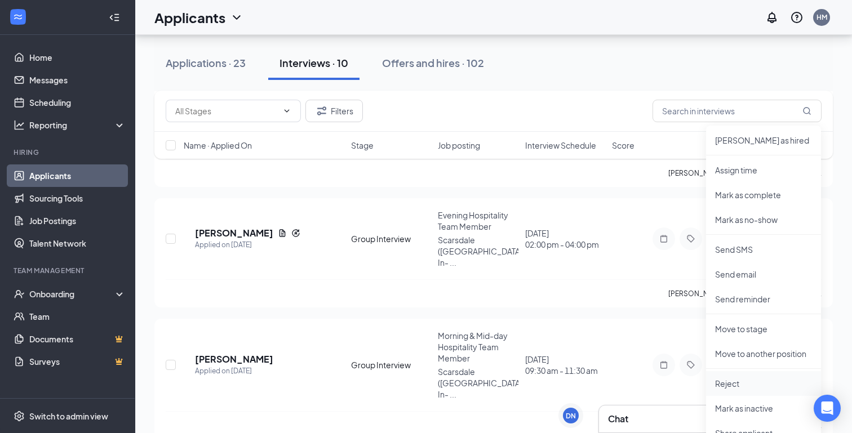
click at [745, 384] on p "Reject" at bounding box center [763, 383] width 97 height 11
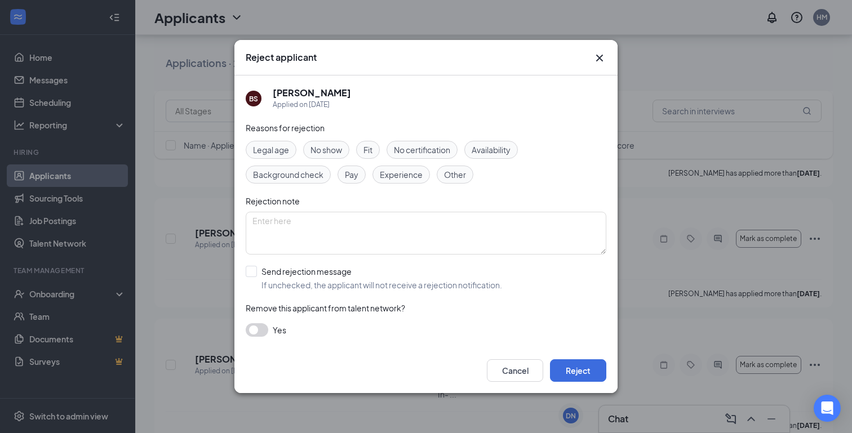
click at [365, 153] on span "Fit" at bounding box center [368, 150] width 9 height 12
click at [293, 265] on div "Reasons for rejection Legal age No show Fit No certification Availability Backg…" at bounding box center [426, 235] width 361 height 227
click at [288, 278] on input "Send rejection message If unchecked, the applicant will not receive a rejection…" at bounding box center [374, 278] width 256 height 25
checkbox input "true"
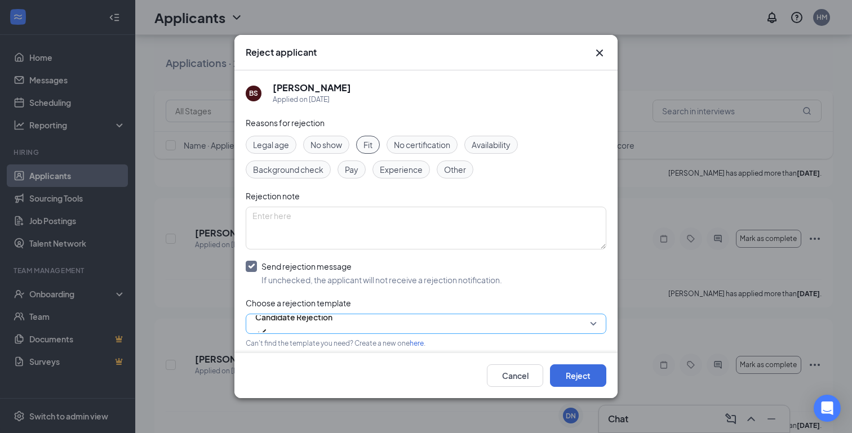
scroll to position [52, 0]
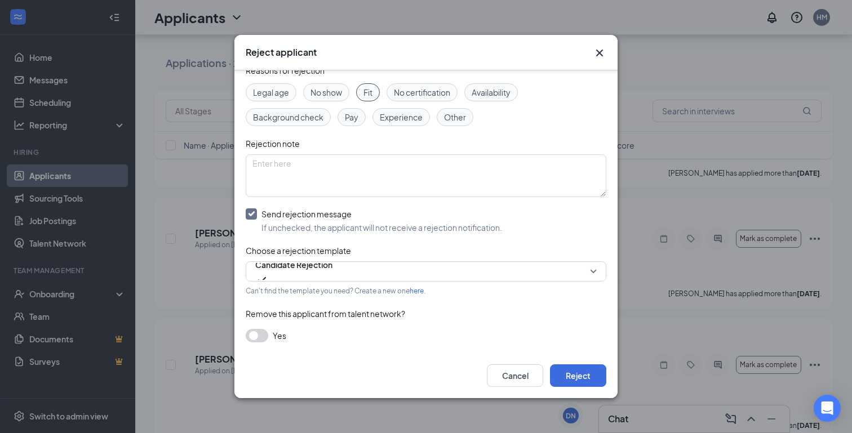
click at [276, 330] on span "Yes" at bounding box center [280, 336] width 14 height 14
click at [250, 337] on button "button" at bounding box center [257, 336] width 23 height 14
click at [595, 382] on button "Reject" at bounding box center [578, 376] width 56 height 23
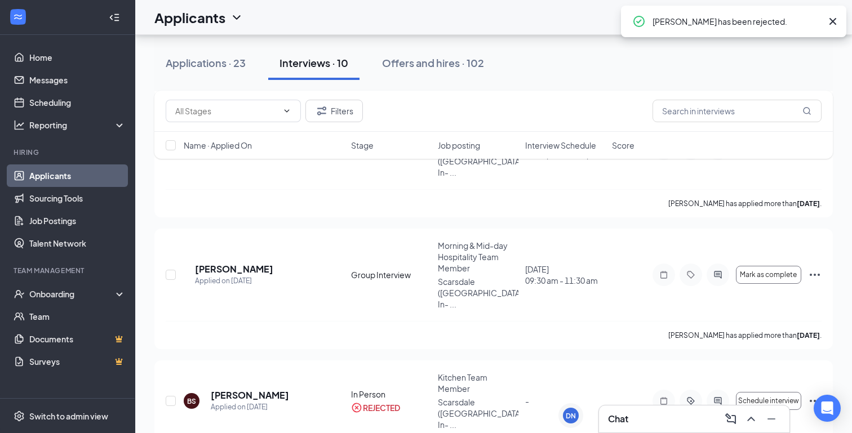
scroll to position [1712, 0]
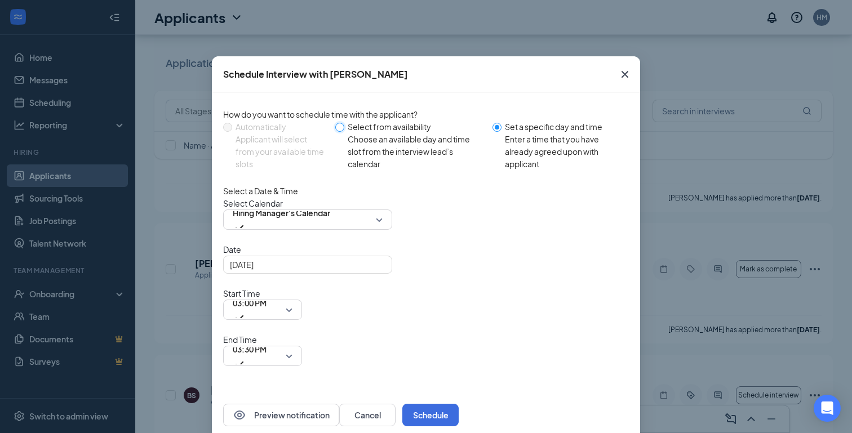
click at [344, 126] on input "Select from availability Choose an available day and time slot from the intervi…" at bounding box center [339, 127] width 9 height 9
radio input "true"
radio input "false"
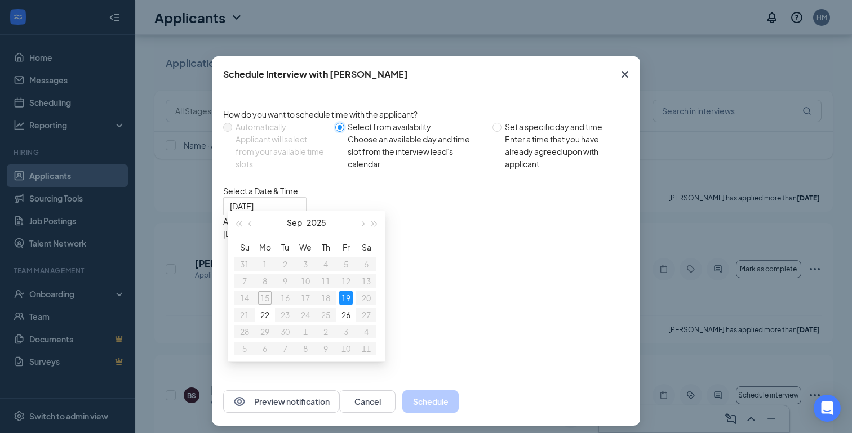
click at [344, 126] on input "Select from availability Choose an available day and time slot from the intervi…" at bounding box center [339, 127] width 9 height 9
click at [627, 77] on icon "Cross" at bounding box center [625, 74] width 7 height 7
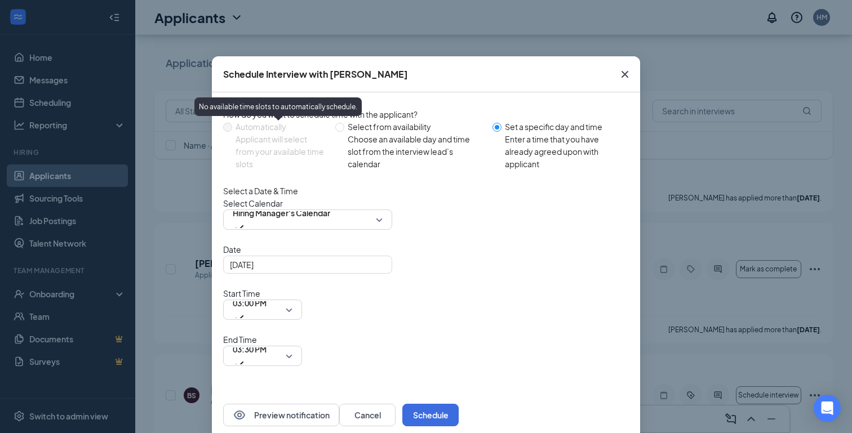
click at [257, 135] on div "Applicant will select from your available time slots" at bounding box center [281, 151] width 91 height 37
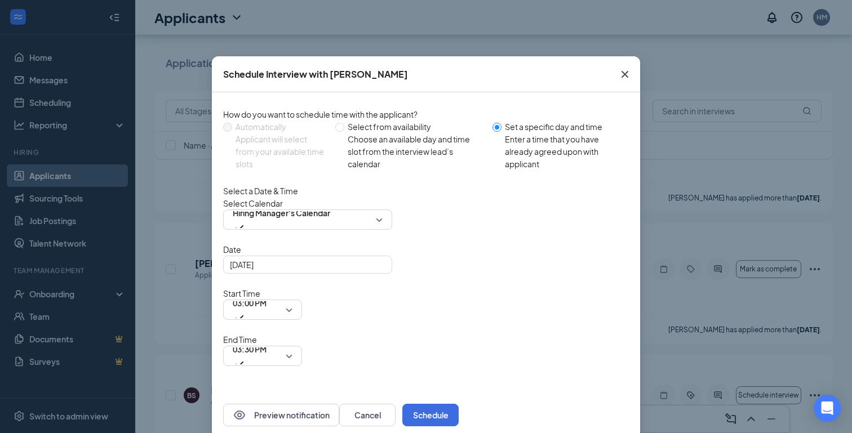
click at [623, 78] on icon "Cross" at bounding box center [625, 75] width 14 height 14
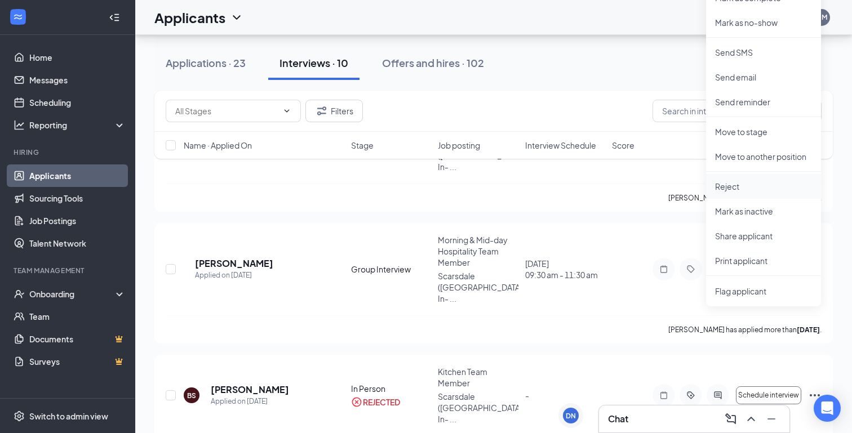
click at [763, 183] on p "Reject" at bounding box center [763, 186] width 97 height 11
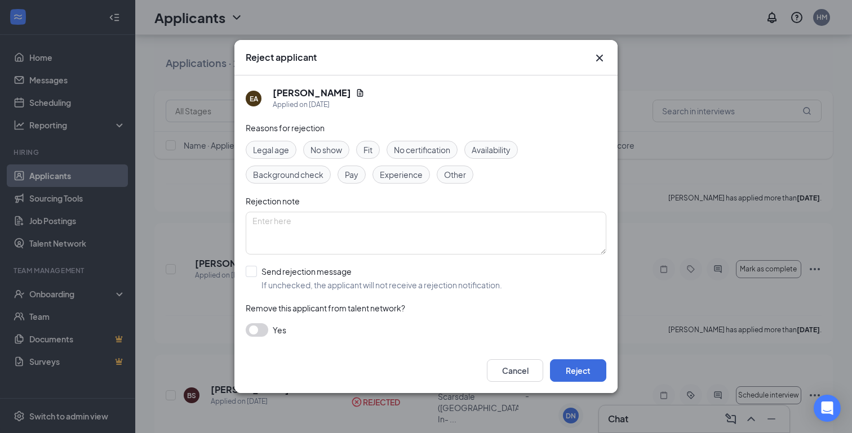
click at [362, 148] on div "Fit" at bounding box center [368, 150] width 24 height 18
click at [271, 277] on input "Send rejection message If unchecked, the applicant will not receive a rejection…" at bounding box center [374, 278] width 256 height 25
checkbox input "true"
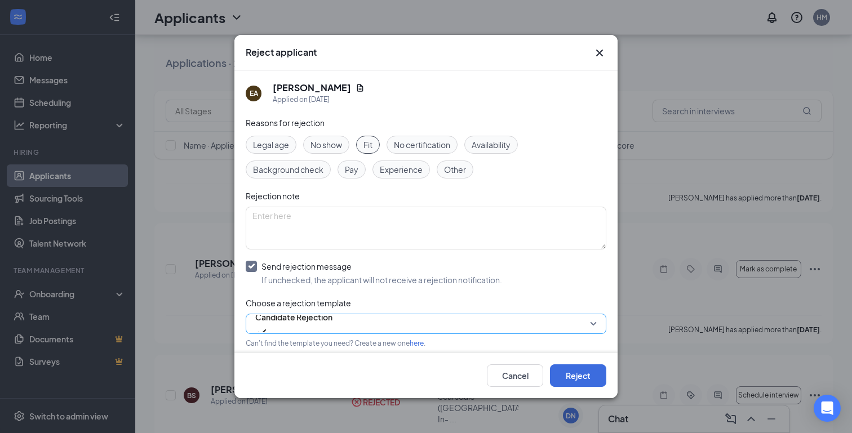
scroll to position [52, 0]
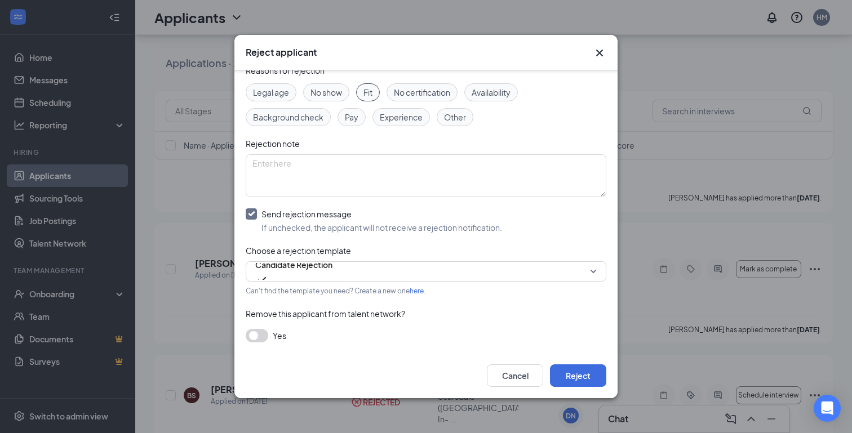
click at [259, 332] on button "button" at bounding box center [257, 336] width 23 height 14
click at [570, 370] on button "Reject" at bounding box center [578, 376] width 56 height 23
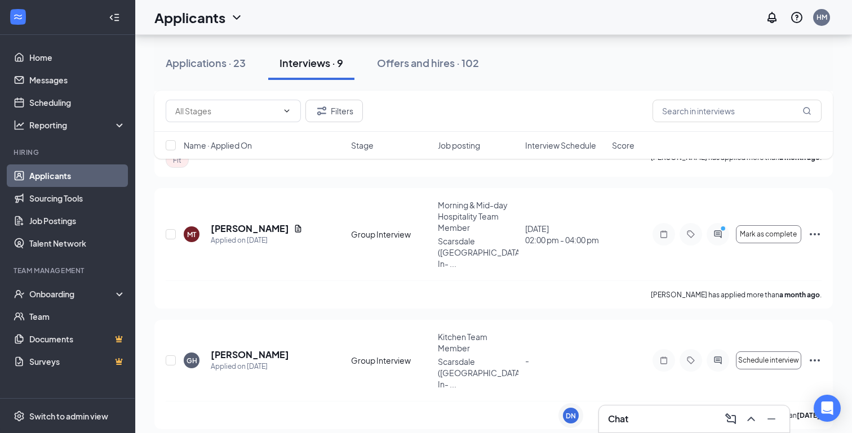
scroll to position [1012, 0]
click at [193, 64] on div "Applications · 23" at bounding box center [206, 63] width 80 height 14
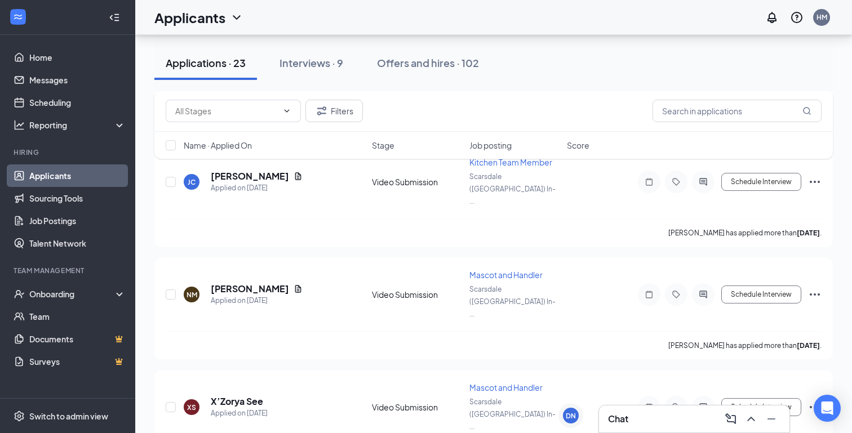
scroll to position [1130, 0]
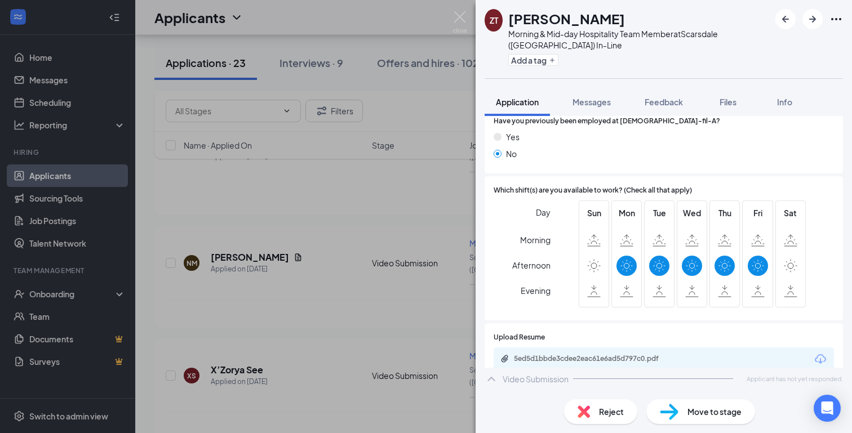
scroll to position [306, 0]
click at [621, 416] on span "Reject" at bounding box center [611, 412] width 25 height 12
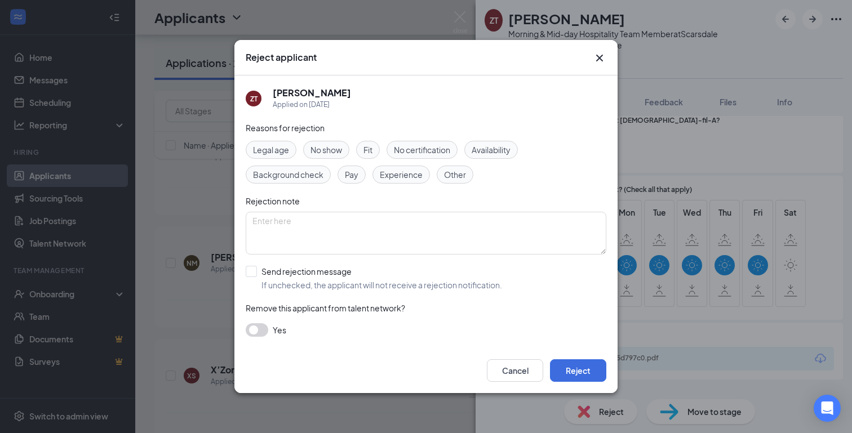
click at [371, 153] on span "Fit" at bounding box center [368, 150] width 9 height 12
click at [272, 276] on input "Send rejection message If unchecked, the applicant will not receive a rejection…" at bounding box center [374, 278] width 256 height 25
checkbox input "true"
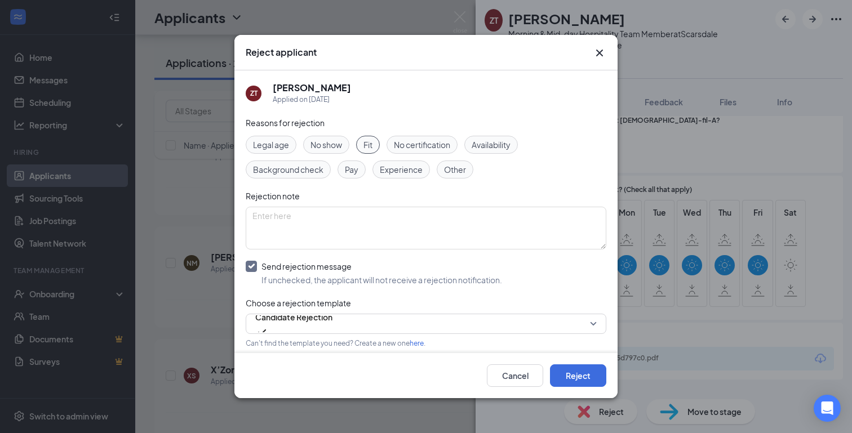
scroll to position [52, 0]
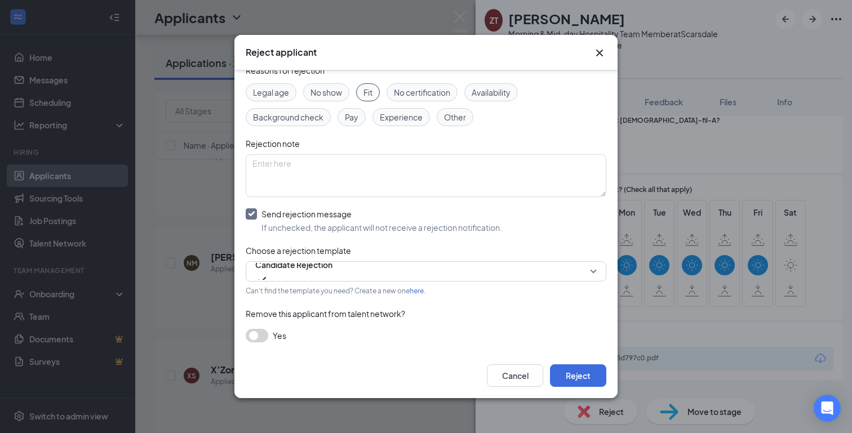
click at [263, 337] on button "button" at bounding box center [257, 336] width 23 height 14
click at [582, 379] on button "Reject" at bounding box center [578, 376] width 56 height 23
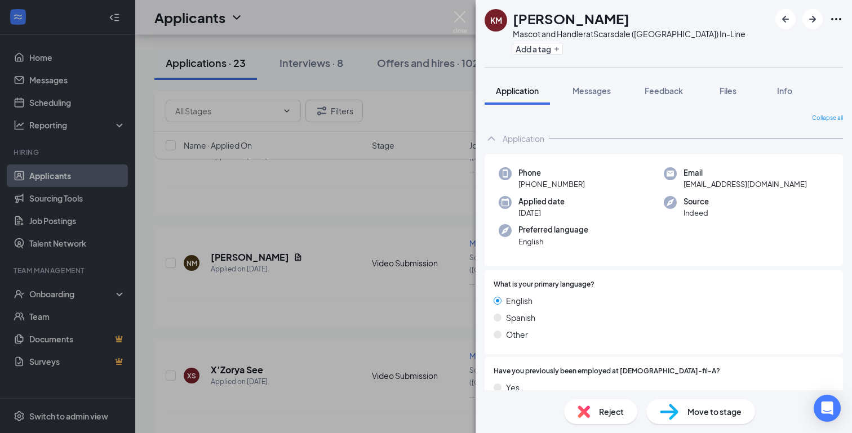
click at [606, 419] on div "Reject" at bounding box center [600, 412] width 73 height 25
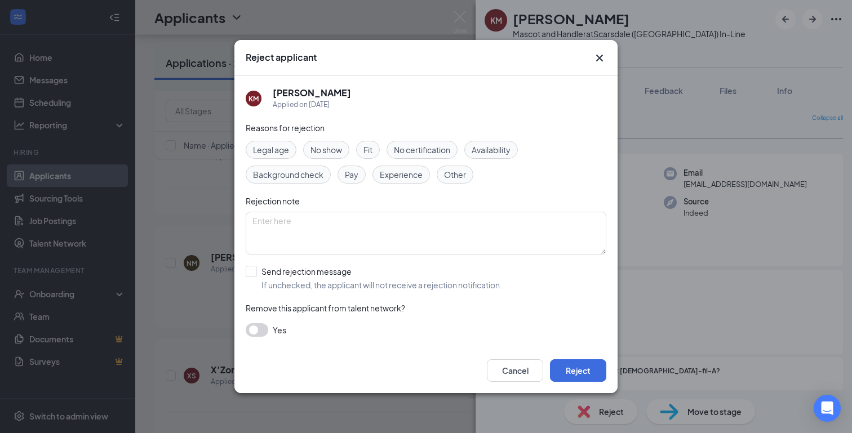
click at [370, 154] on span "Fit" at bounding box center [368, 150] width 9 height 12
click at [315, 271] on input "Send rejection message If unchecked, the applicant will not receive a rejection…" at bounding box center [374, 278] width 256 height 25
checkbox input "true"
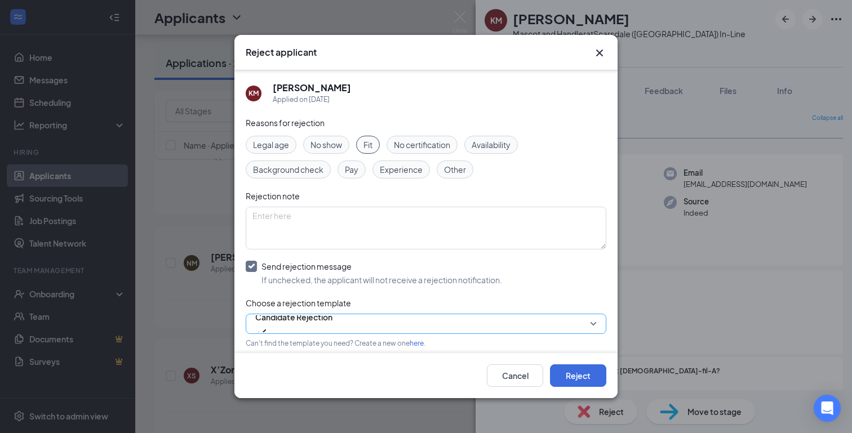
scroll to position [52, 0]
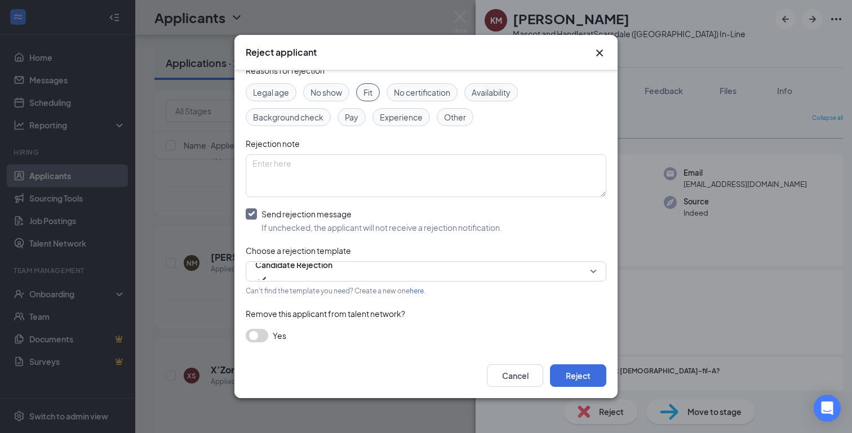
click at [262, 331] on button "button" at bounding box center [257, 336] width 23 height 14
click at [570, 377] on button "Reject" at bounding box center [578, 376] width 56 height 23
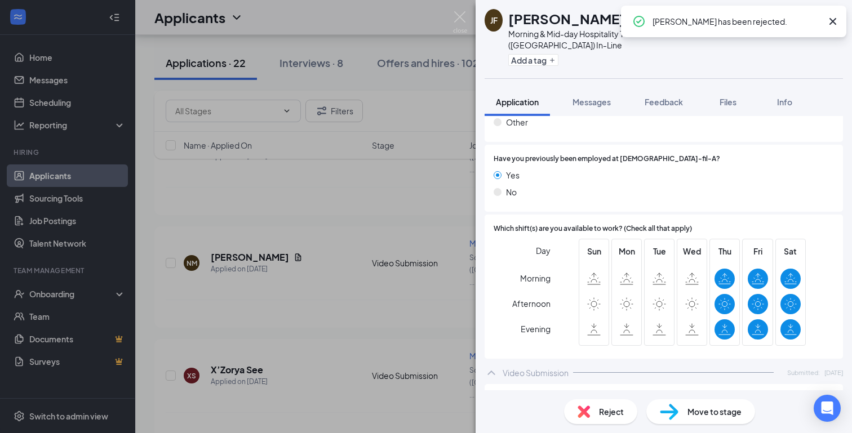
scroll to position [298, 0]
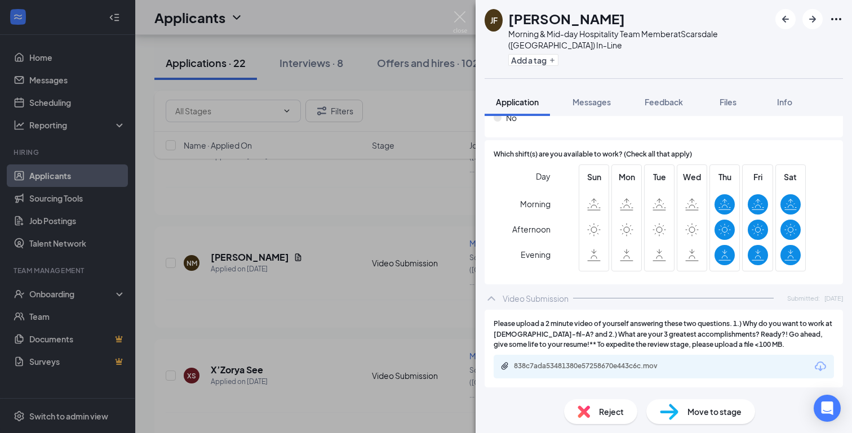
click at [563, 373] on div "838c7ada53481380e57258670e443c6c.mov" at bounding box center [664, 367] width 340 height 24
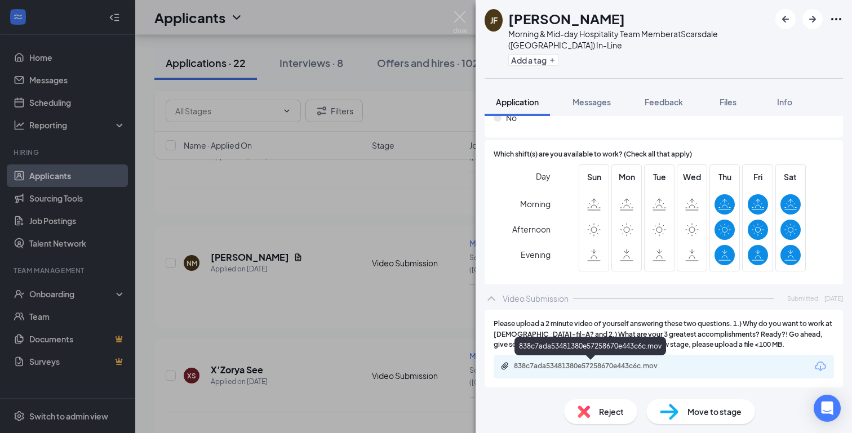
click at [561, 369] on div "838c7ada53481380e57258670e443c6c.mov" at bounding box center [593, 366] width 158 height 9
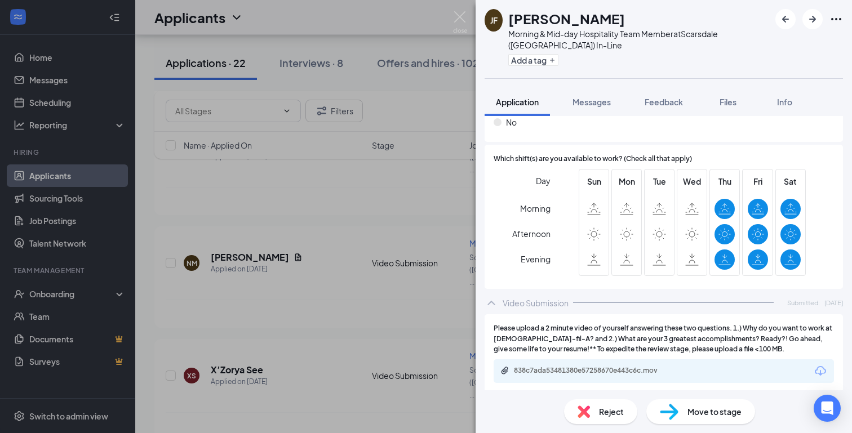
click at [665, 375] on div "838c7ada53481380e57258670e443c6c.mov" at bounding box center [592, 371] width 183 height 11
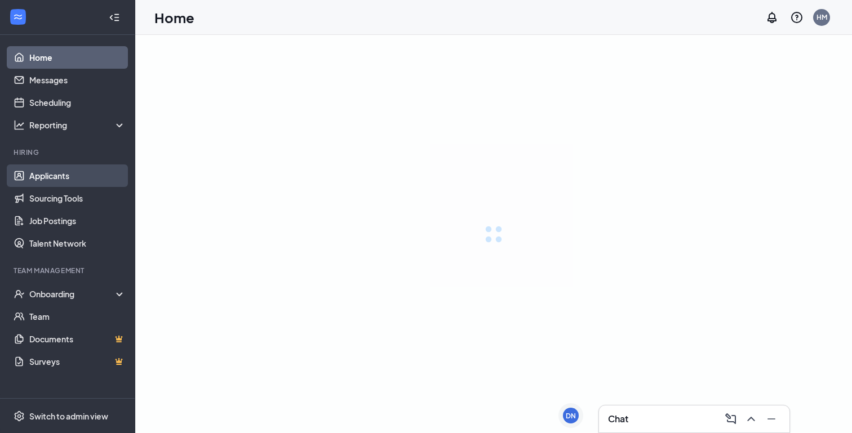
click at [68, 177] on link "Applicants" at bounding box center [77, 176] width 96 height 23
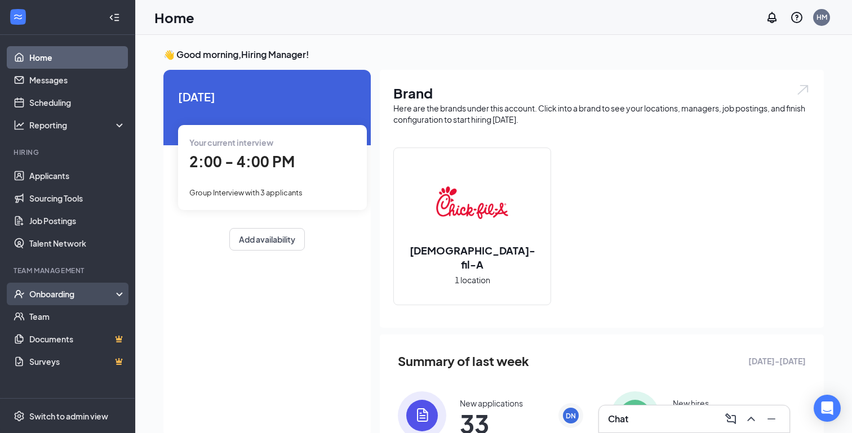
click at [78, 290] on div "Onboarding" at bounding box center [72, 294] width 87 height 11
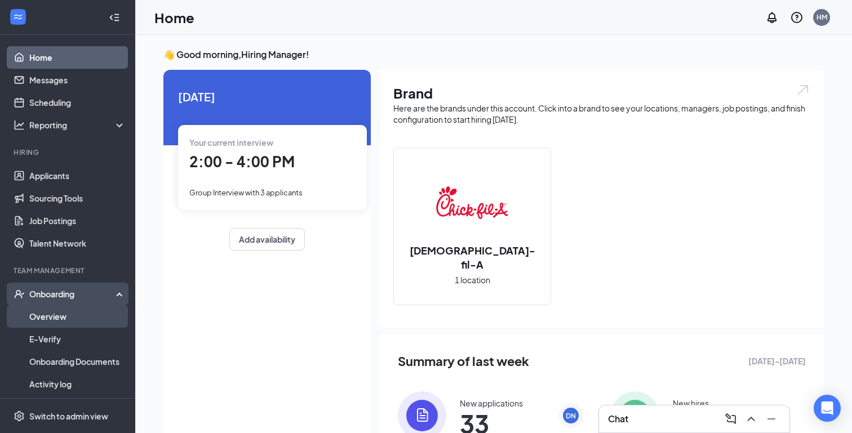
click at [70, 325] on link "Overview" at bounding box center [77, 317] width 96 height 23
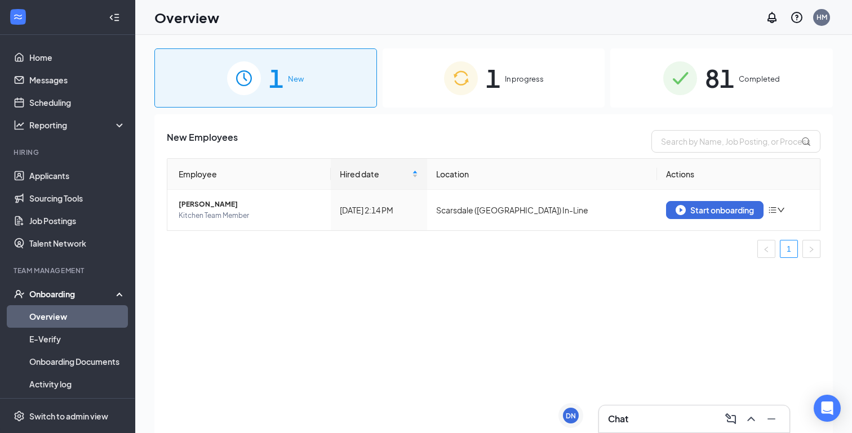
click at [486, 86] on span "1" at bounding box center [493, 78] width 15 height 39
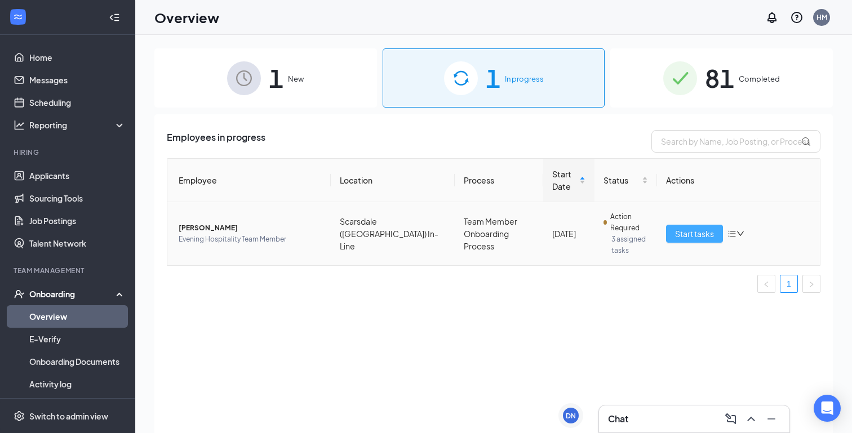
click at [688, 233] on span "Start tasks" at bounding box center [694, 234] width 39 height 12
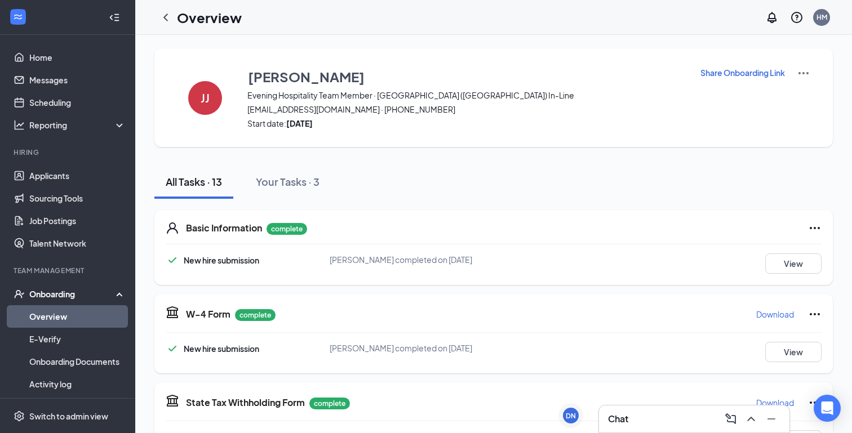
click at [619, 409] on div "Chat" at bounding box center [694, 419] width 191 height 27
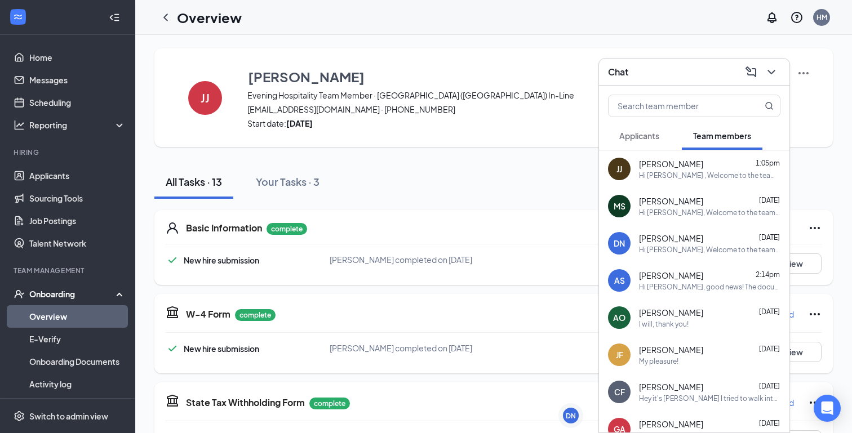
click at [709, 174] on div "Hi [PERSON_NAME] , Welcome to the team! Orientation will be [DATE] [DATE]. Plea…" at bounding box center [709, 176] width 141 height 10
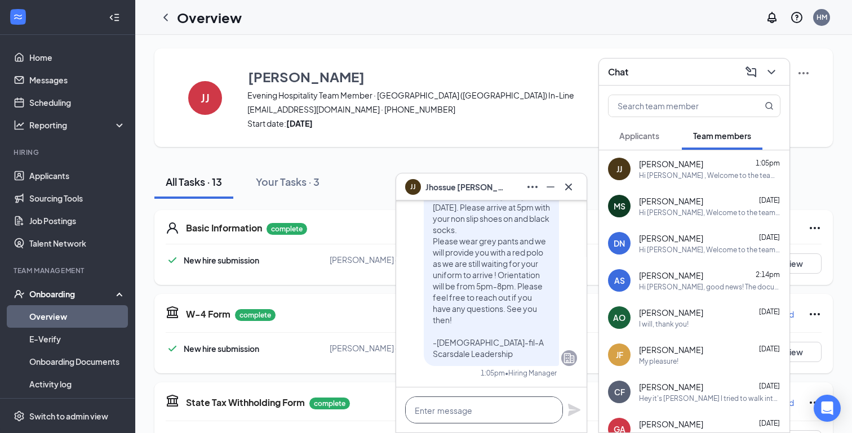
click at [480, 415] on textarea at bounding box center [484, 410] width 158 height 27
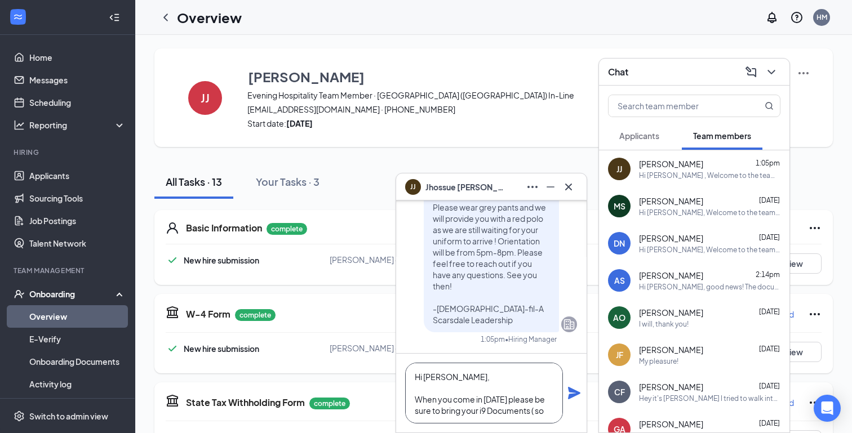
scroll to position [11, 0]
click at [440, 413] on textarea "Hi [PERSON_NAME], When you come in [DATE] please be sure to bring your i9 Docum…" at bounding box center [484, 393] width 158 height 61
click at [526, 414] on textarea "Hi [PERSON_NAME], When you come in [DATE] please be sure to bring your i9 Docum…" at bounding box center [484, 393] width 158 height 61
type textarea "Hi [PERSON_NAME], When you come in [DATE] please be sure to bring your i9 Docum…"
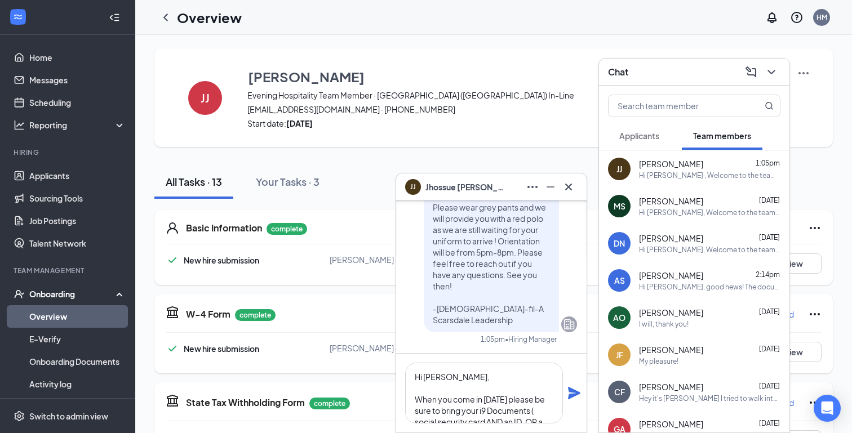
click at [571, 393] on icon "Plane" at bounding box center [575, 394] width 14 height 14
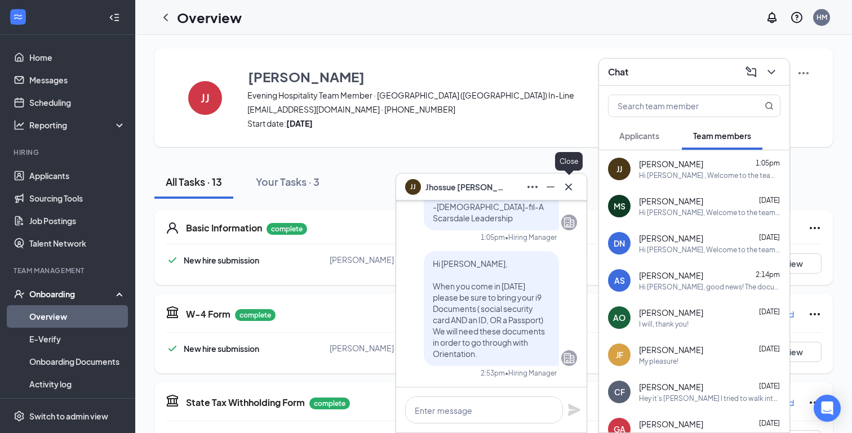
click at [570, 191] on icon "Cross" at bounding box center [569, 187] width 14 height 14
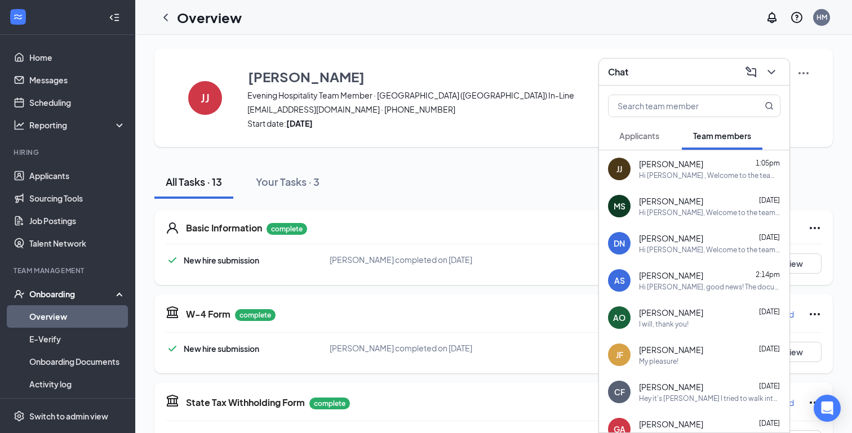
click at [193, 7] on div "Overview" at bounding box center [197, 17] width 87 height 23
click at [162, 19] on icon "ChevronLeft" at bounding box center [166, 18] width 14 height 14
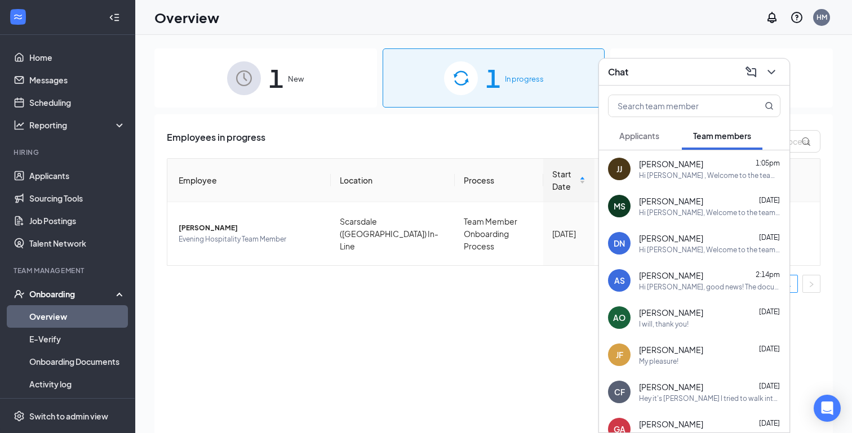
click at [302, 86] on div "1 New" at bounding box center [265, 77] width 223 height 59
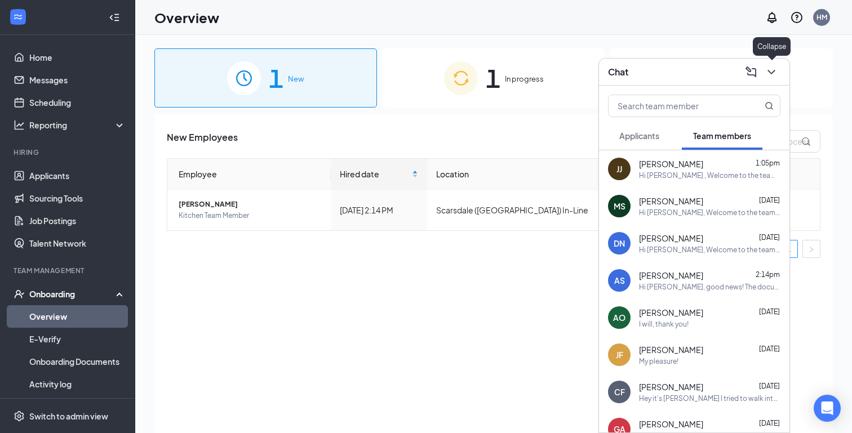
click at [769, 76] on icon "ChevronDown" at bounding box center [772, 72] width 14 height 14
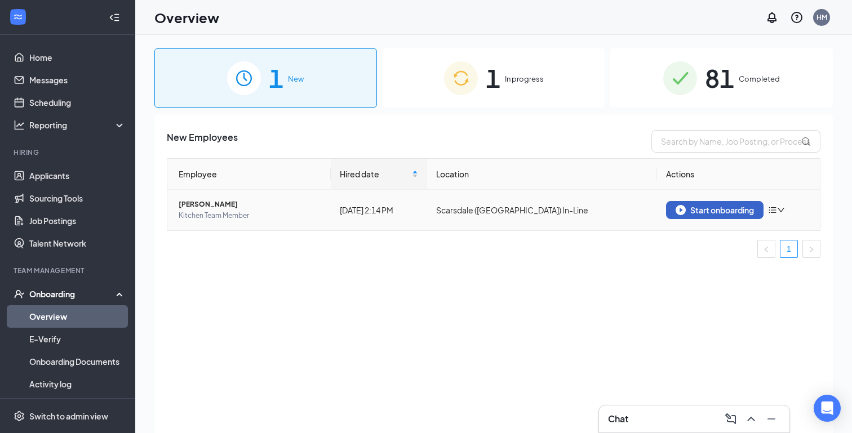
click at [712, 210] on div "Start onboarding" at bounding box center [715, 210] width 78 height 10
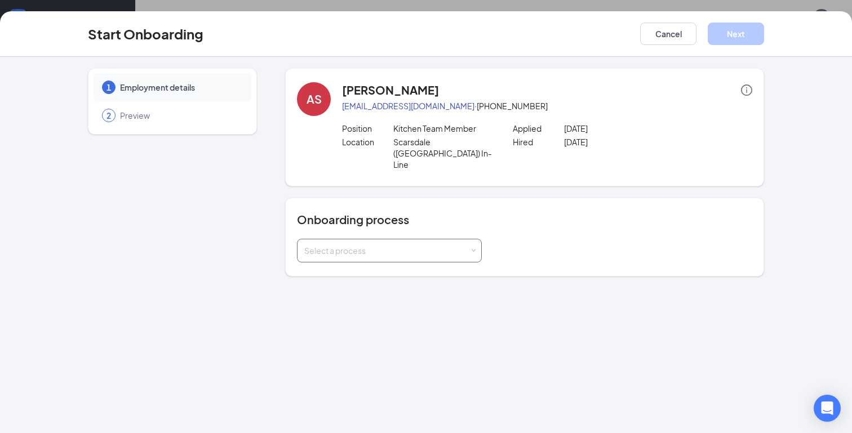
click at [413, 239] on div "Select a process" at bounding box center [389, 251] width 185 height 24
click at [395, 249] on span "Team Member Onboarding Process" at bounding box center [367, 252] width 131 height 10
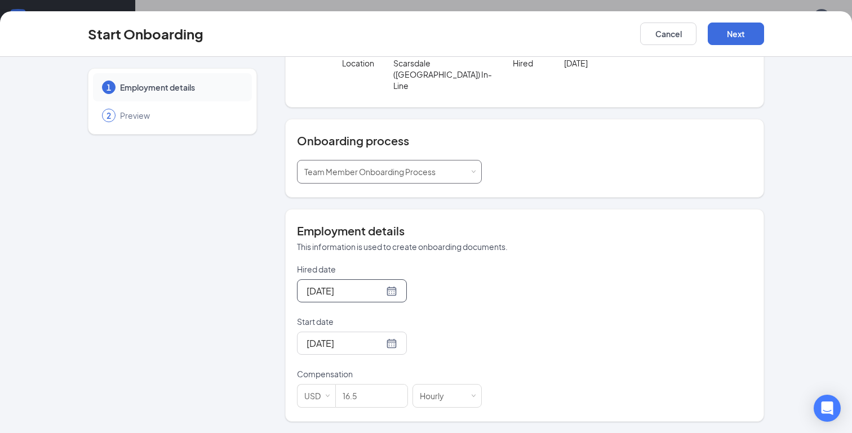
scroll to position [56, 0]
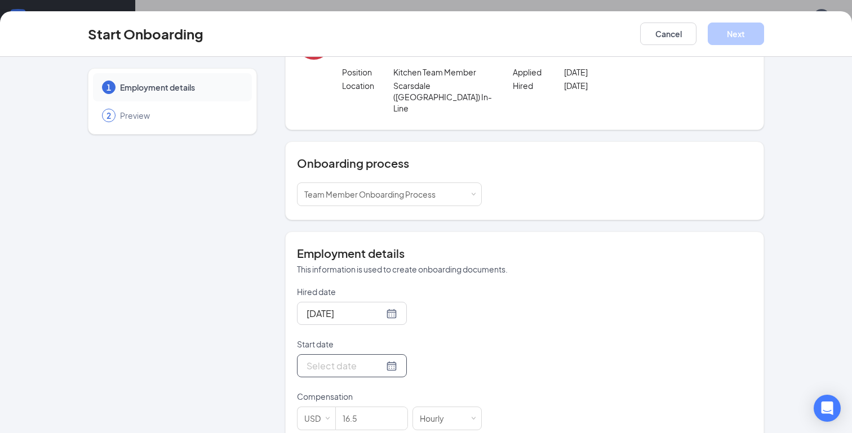
click at [379, 359] on div at bounding box center [352, 366] width 91 height 14
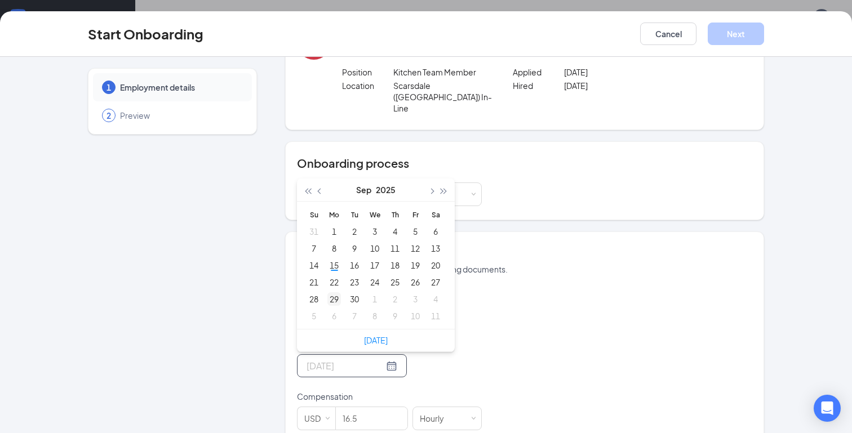
type input "[DATE]"
click at [335, 293] on div "29" at bounding box center [334, 300] width 14 height 14
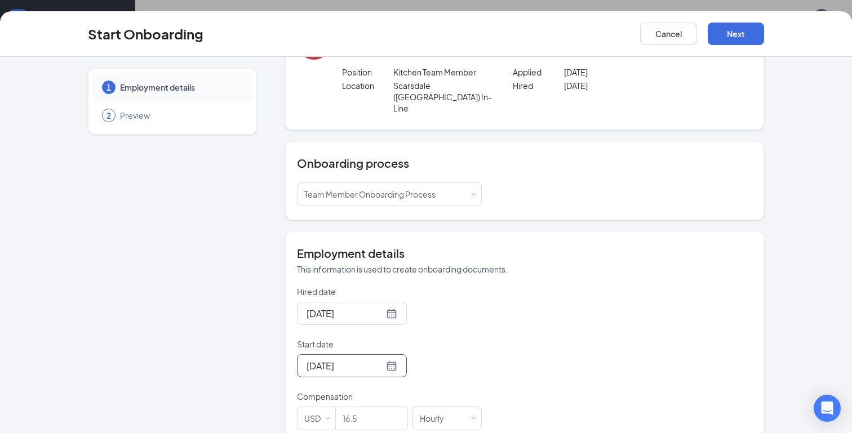
click at [450, 357] on form "Hired date [DATE] Start date [DATE] [DATE] Su Mo Tu We Th Fr Sa 31 1 2 3 4 5 6 …" at bounding box center [389, 358] width 185 height 144
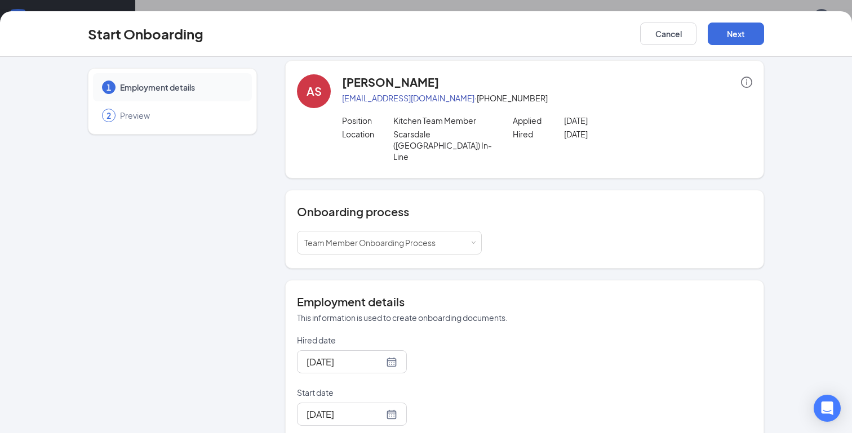
scroll to position [0, 0]
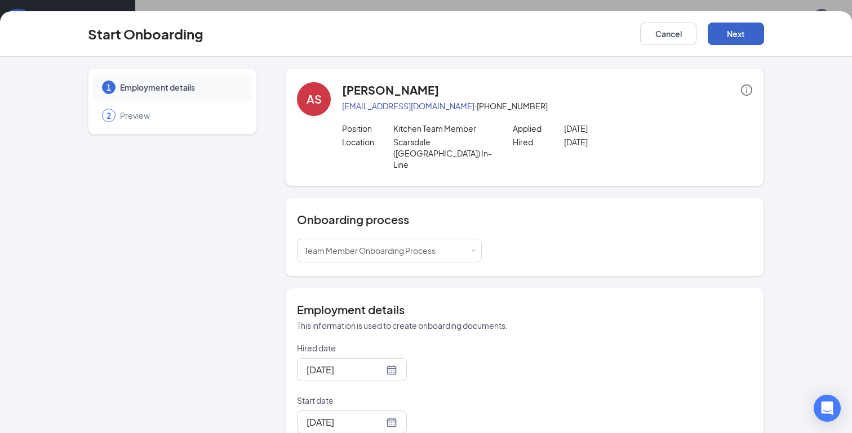
click at [737, 24] on button "Next" at bounding box center [736, 34] width 56 height 23
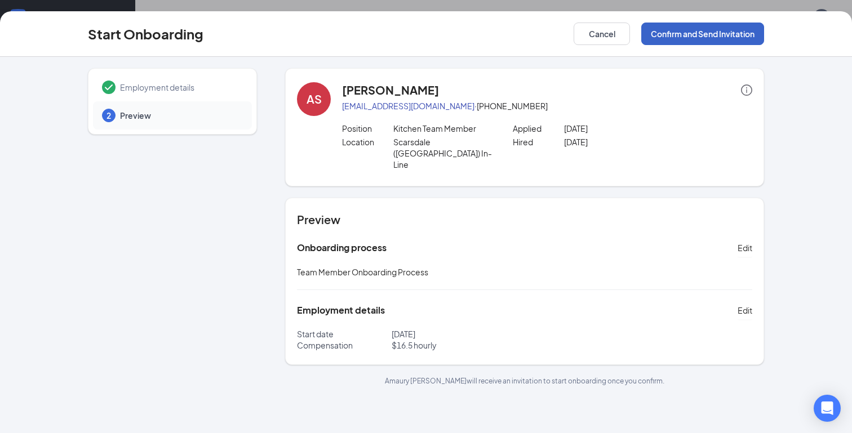
click at [719, 30] on button "Confirm and Send Invitation" at bounding box center [702, 34] width 123 height 23
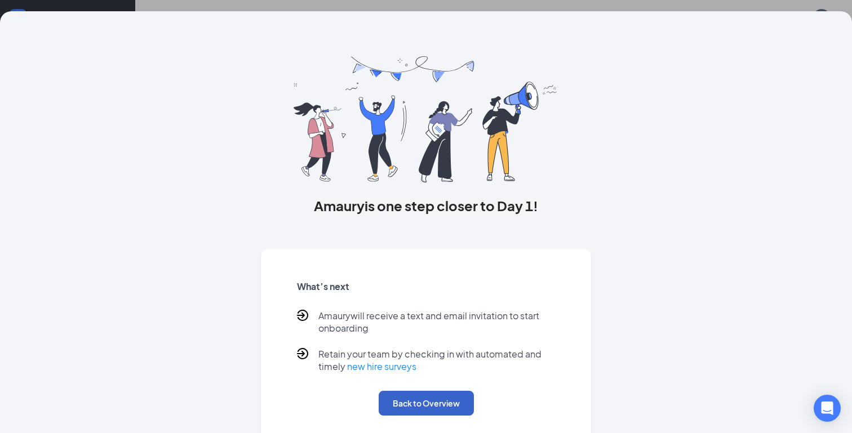
click at [437, 400] on button "Back to Overview" at bounding box center [426, 403] width 95 height 25
